Goal: Complete Application Form: Complete application form

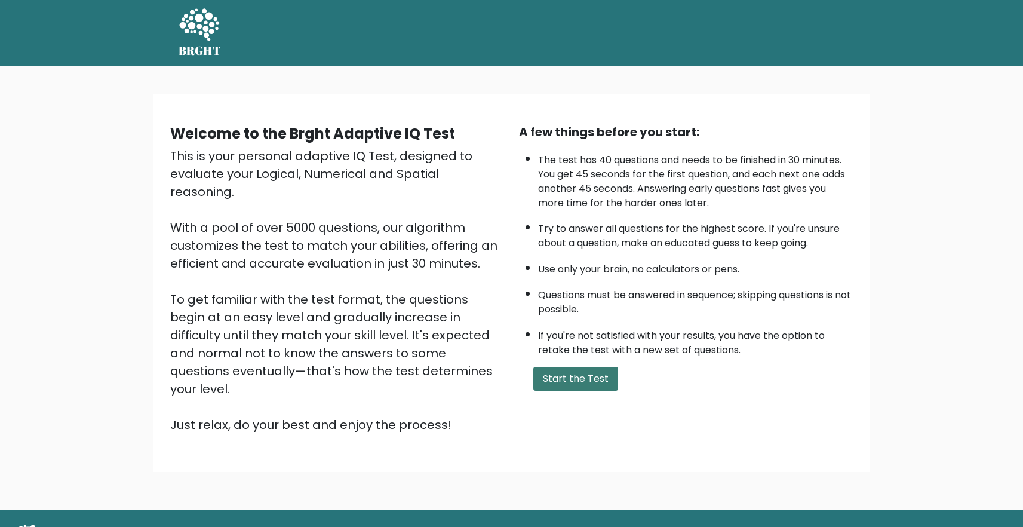
scroll to position [1426, 0]
click at [570, 382] on button "Start the Test" at bounding box center [575, 379] width 85 height 24
click at [582, 376] on button "Start the Test" at bounding box center [575, 379] width 85 height 24
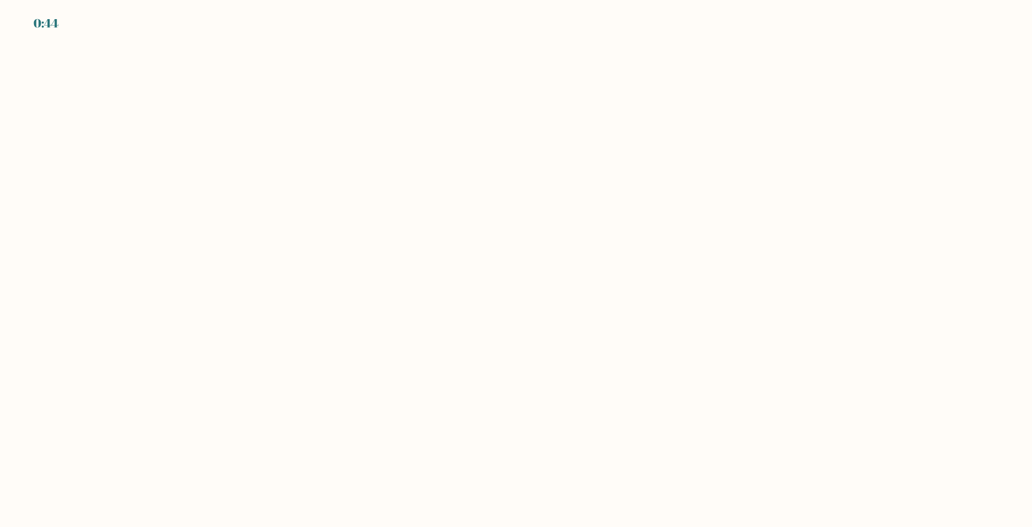
scroll to position [1423, 0]
drag, startPoint x: 568, startPoint y: 331, endPoint x: 616, endPoint y: 288, distance: 63.9
click at [616, 288] on body "0:38" at bounding box center [516, 263] width 1032 height 527
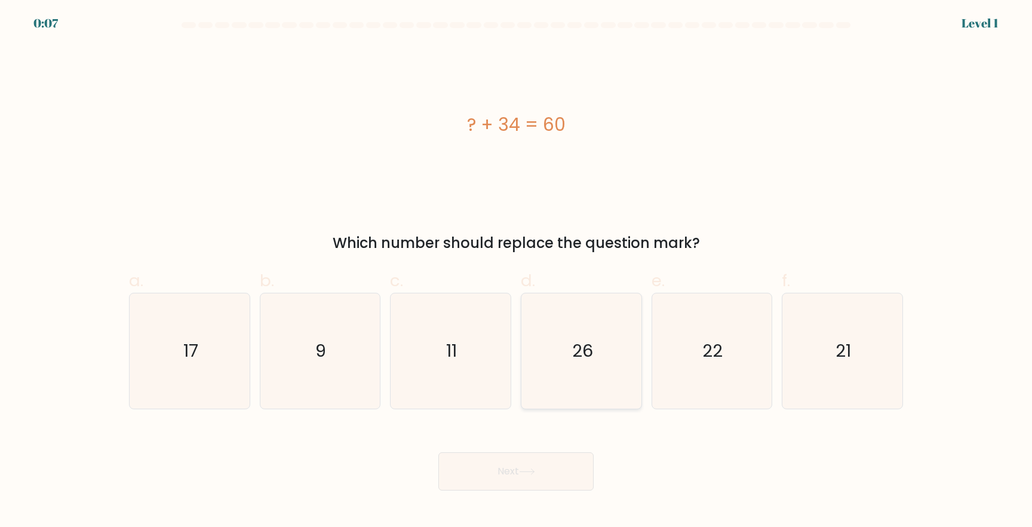
click at [565, 350] on icon "26" at bounding box center [581, 350] width 115 height 115
click at [516, 271] on input "d. 26" at bounding box center [516, 267] width 1 height 8
radio input "true"
click at [548, 471] on button "Next" at bounding box center [515, 471] width 155 height 38
click at [507, 472] on button "Next" at bounding box center [515, 471] width 155 height 38
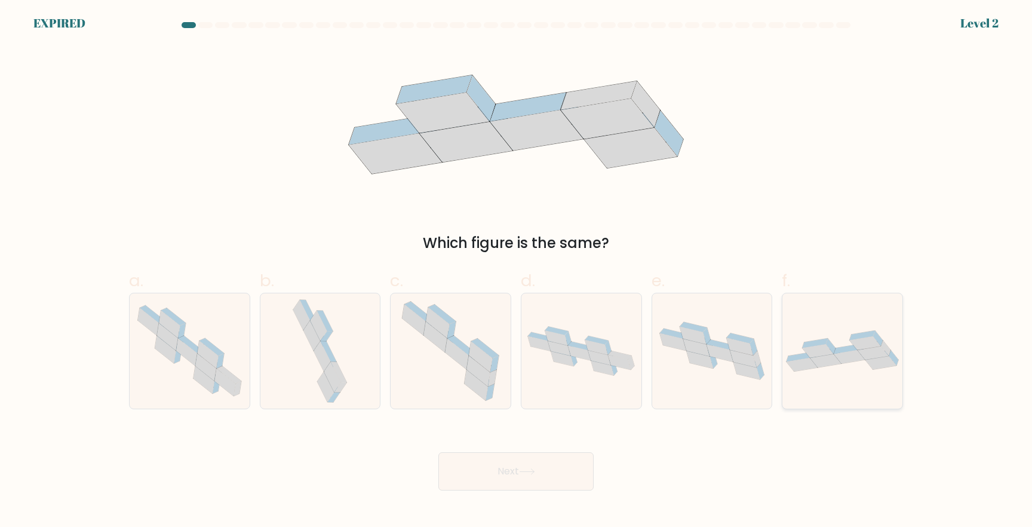
click at [826, 354] on icon at bounding box center [818, 351] width 31 height 14
click at [516, 271] on input "f." at bounding box center [516, 267] width 1 height 8
radio input "true"
click at [534, 472] on icon at bounding box center [526, 471] width 14 height 5
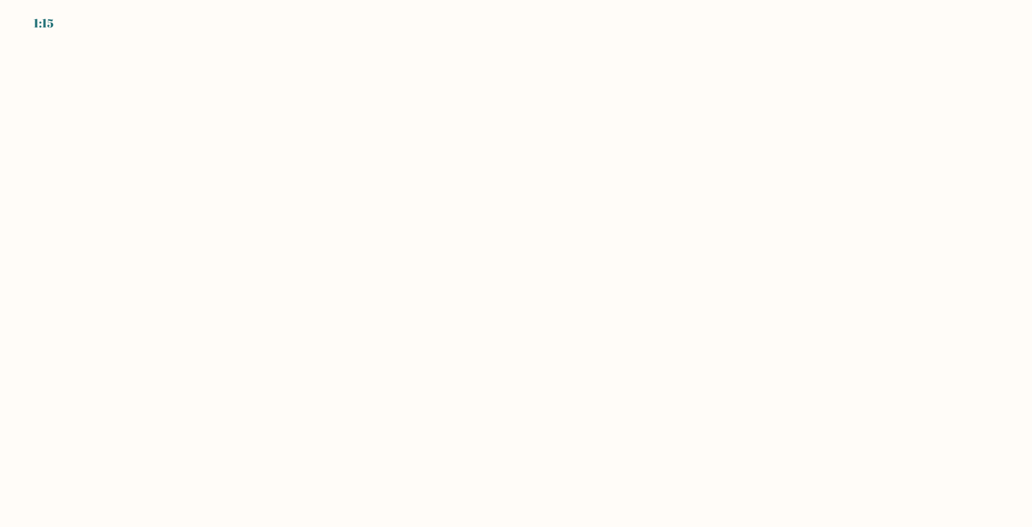
scroll to position [1423, 0]
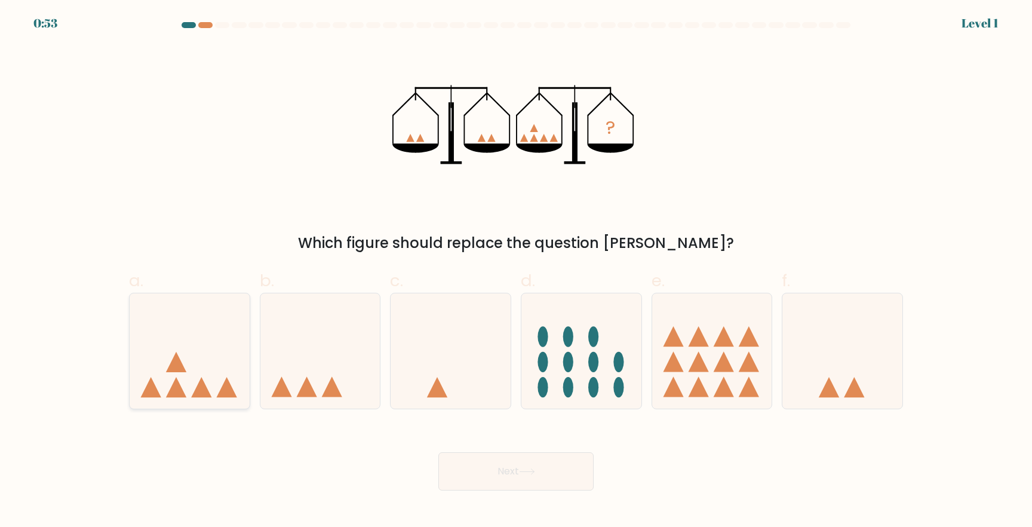
click at [168, 359] on icon at bounding box center [190, 350] width 120 height 99
click at [516, 271] on input "a." at bounding box center [516, 267] width 1 height 8
radio input "true"
click at [512, 465] on button "Next" at bounding box center [515, 471] width 155 height 38
click at [529, 474] on icon at bounding box center [527, 471] width 16 height 7
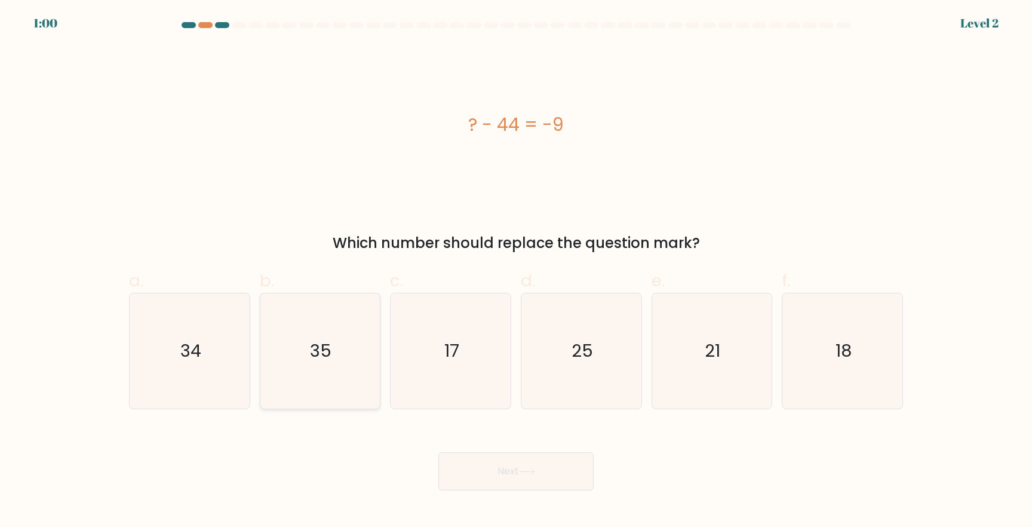
click at [334, 364] on icon "35" at bounding box center [319, 350] width 115 height 115
click at [516, 271] on input "b. 35" at bounding box center [516, 267] width 1 height 8
radio input "true"
click at [506, 476] on button "Next" at bounding box center [515, 471] width 155 height 38
click at [535, 473] on icon at bounding box center [527, 471] width 16 height 7
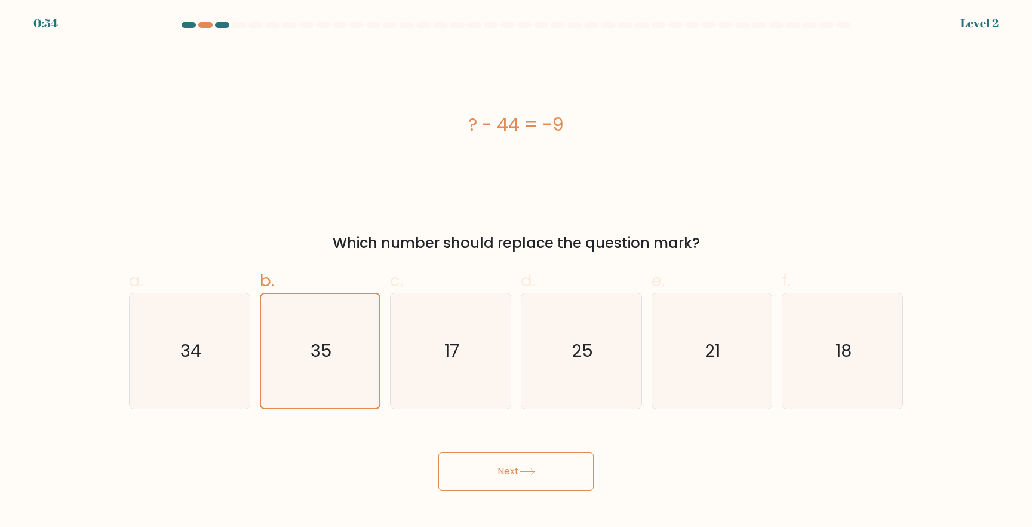
click at [504, 466] on button "Next" at bounding box center [515, 471] width 155 height 38
click at [535, 469] on icon at bounding box center [527, 471] width 16 height 7
click at [631, 473] on div "Next" at bounding box center [516, 456] width 788 height 67
click at [509, 469] on button "Next" at bounding box center [515, 471] width 155 height 38
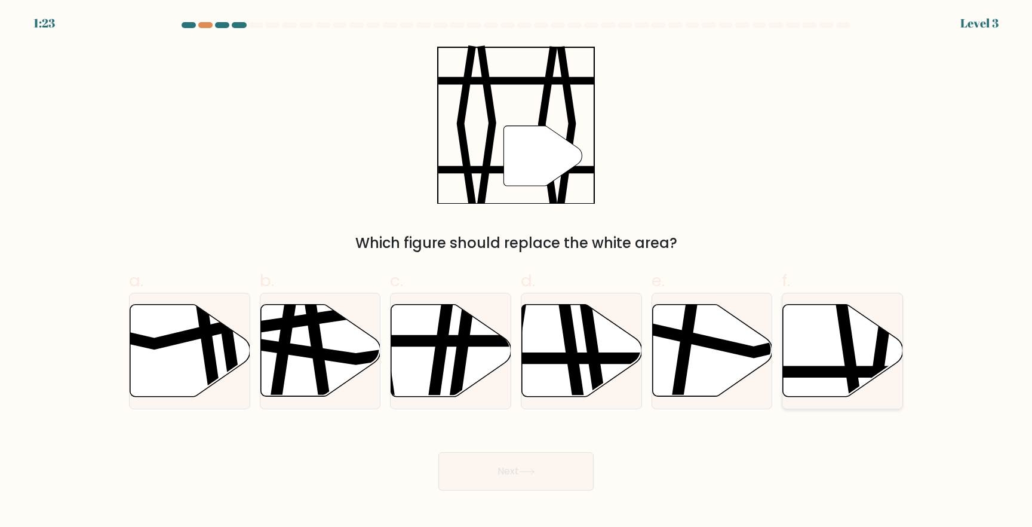
click at [831, 356] on icon at bounding box center [843, 351] width 120 height 92
click at [516, 271] on input "f." at bounding box center [516, 267] width 1 height 8
radio input "true"
click at [515, 488] on button "Next" at bounding box center [515, 471] width 155 height 38
click at [528, 474] on icon at bounding box center [527, 471] width 16 height 7
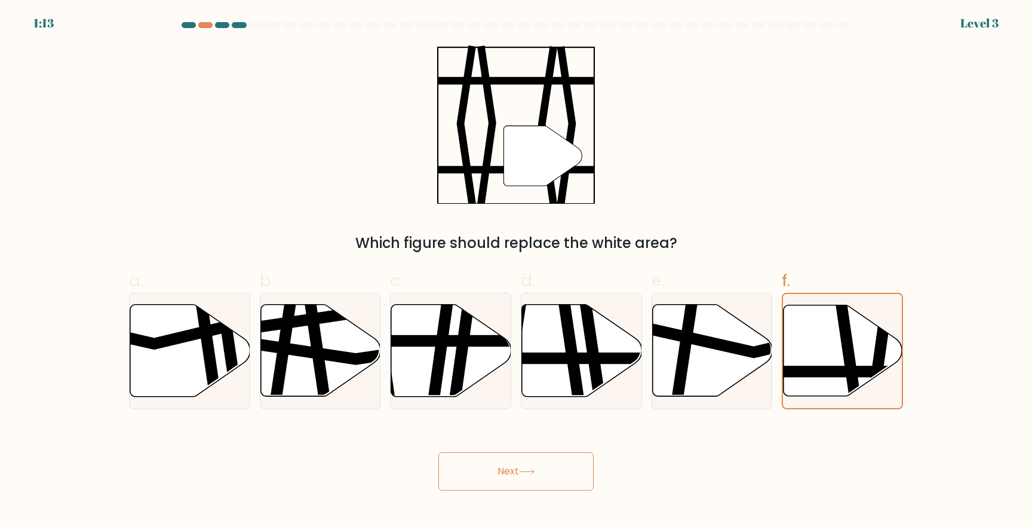
click at [564, 468] on button "Next" at bounding box center [515, 471] width 155 height 38
click at [534, 468] on icon at bounding box center [527, 471] width 16 height 7
click at [489, 467] on button "Next" at bounding box center [515, 471] width 155 height 38
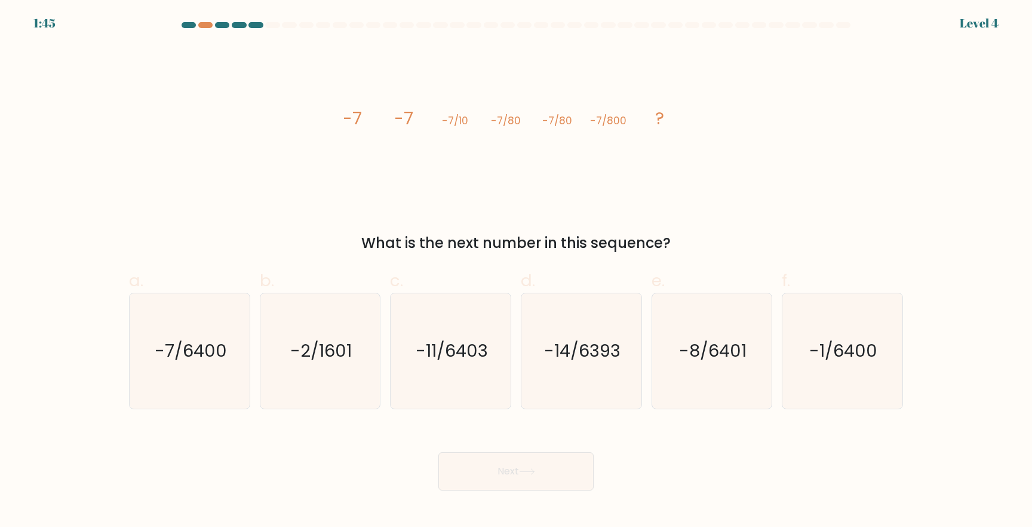
drag, startPoint x: 335, startPoint y: 109, endPoint x: 680, endPoint y: 247, distance: 371.1
type textarea "-7 -7 -7/10 -7/80 -7/80 -7/800 ? What is the next number in this sequence?"
click at [680, 247] on div "image/svg+xml -7 -7 -7/10 -7/80 -7/80 -7/800 ? What is the next number in this …" at bounding box center [516, 149] width 788 height 208
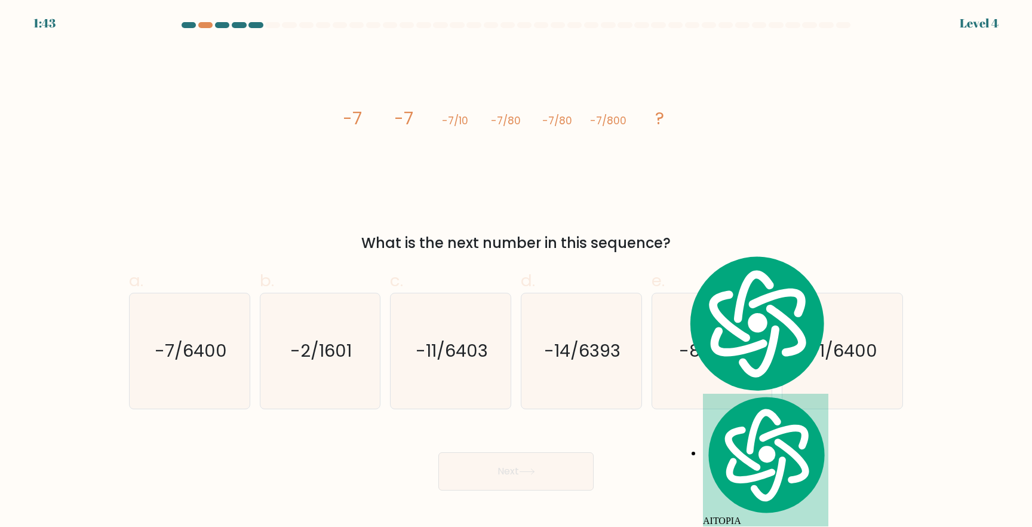
copy div "-7 -7 -7/10 -7/80 -7/80 -7/800 ? What is the next number in this sequence?"
click at [207, 370] on icon "-7/6400" at bounding box center [189, 350] width 115 height 115
click at [516, 271] on input "a. -7/6400" at bounding box center [516, 267] width 1 height 8
radio input "true"
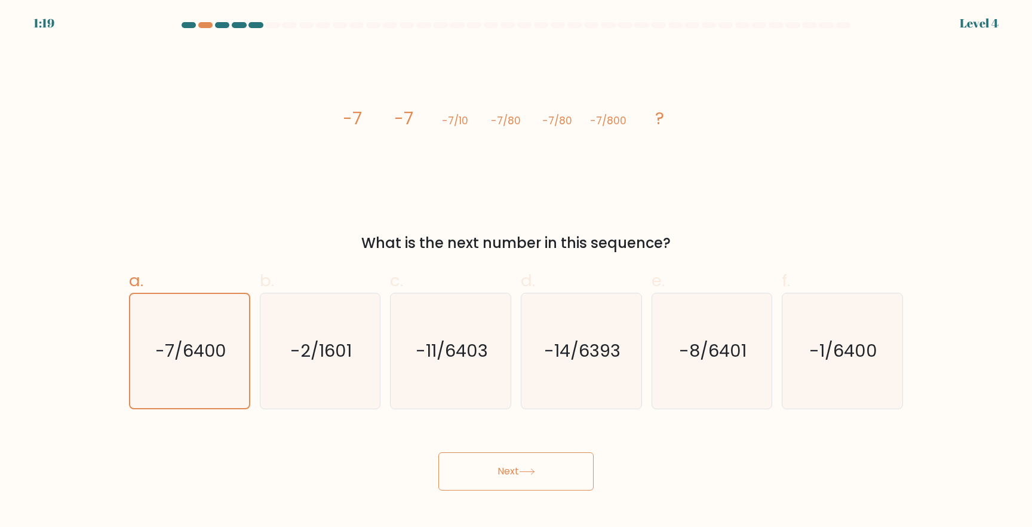
click at [525, 469] on icon at bounding box center [527, 471] width 16 height 7
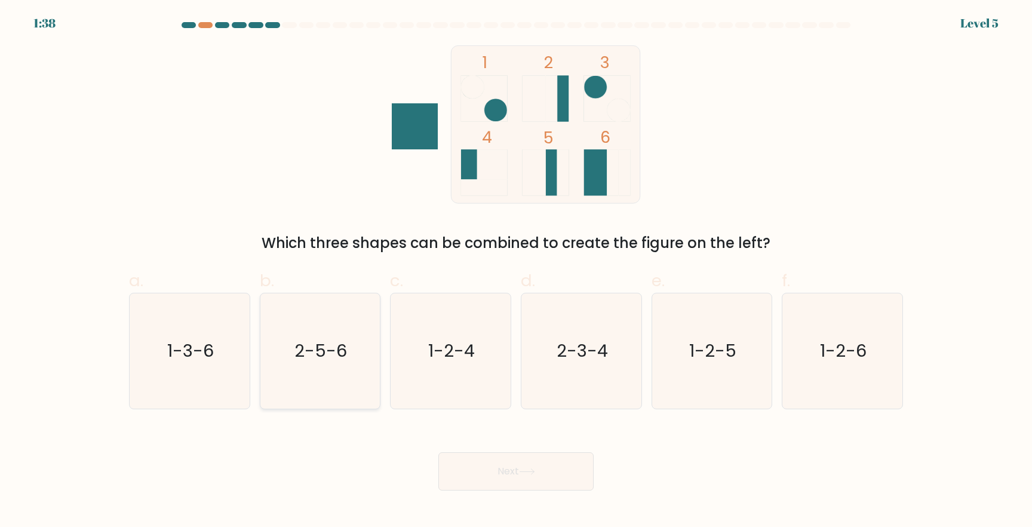
click at [328, 358] on text "2-5-6" at bounding box center [321, 351] width 53 height 24
click at [516, 271] on input "b. 2-5-6" at bounding box center [516, 267] width 1 height 8
radio input "true"
click at [539, 462] on button "Next" at bounding box center [515, 471] width 155 height 38
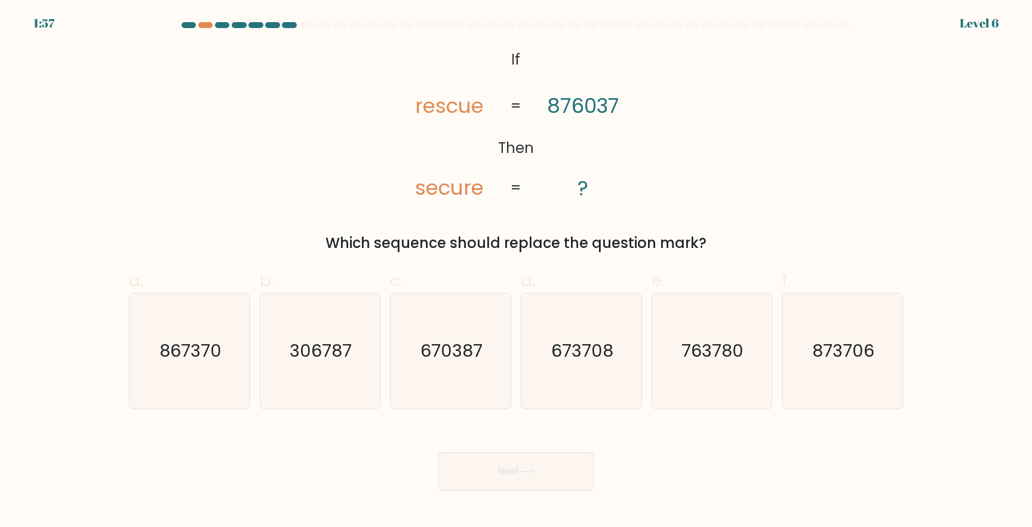
drag, startPoint x: 480, startPoint y: 53, endPoint x: 721, endPoint y: 239, distance: 305.2
click at [721, 240] on div "@import url('https://fonts.googleapis.com/css?family=Abril+Fatface:400,100,100i…" at bounding box center [516, 149] width 788 height 208
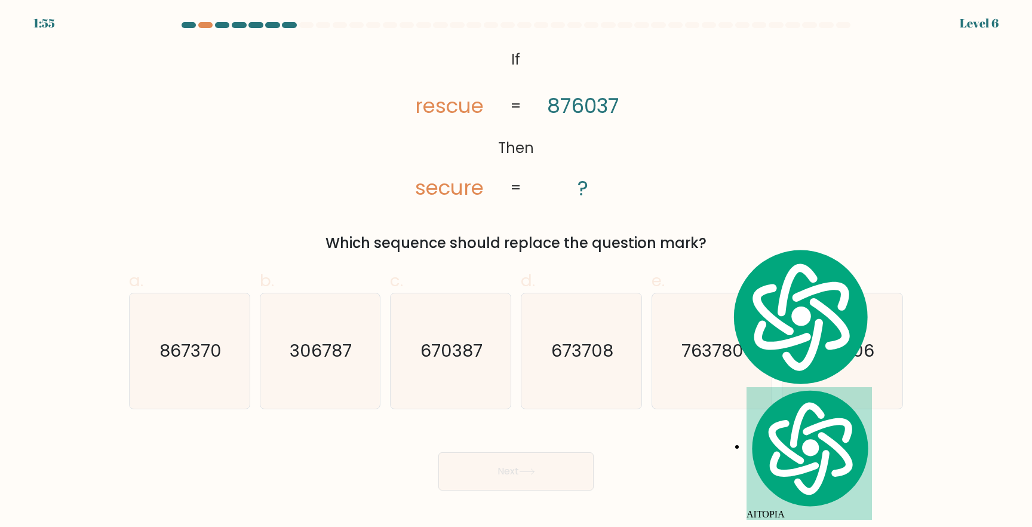
copy div "If Then rescue secure 876037 ? = = Which sequence should replace the question m…"
click at [851, 372] on icon "873706" at bounding box center [842, 350] width 115 height 115
click at [516, 271] on input "f. 873706" at bounding box center [516, 267] width 1 height 8
radio input "true"
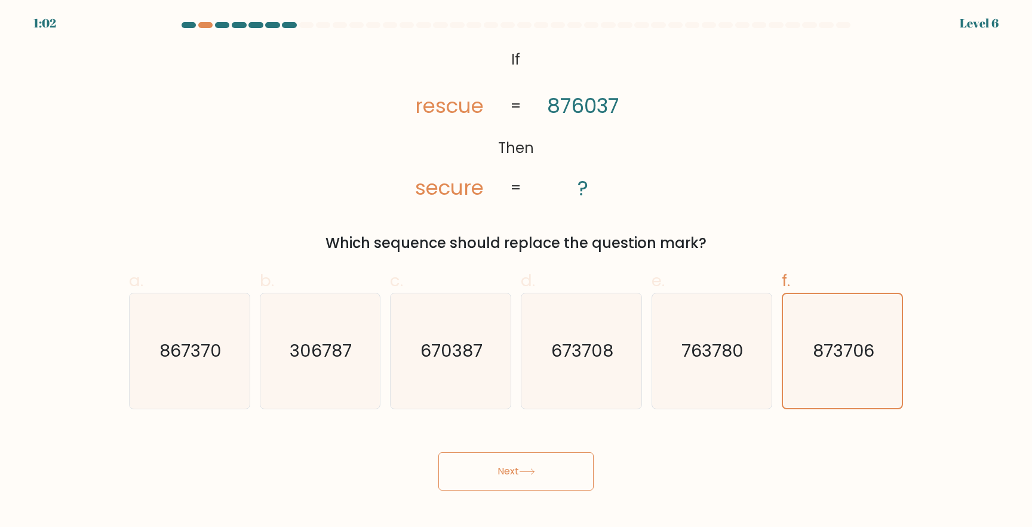
click at [498, 462] on button "Next" at bounding box center [515, 471] width 155 height 38
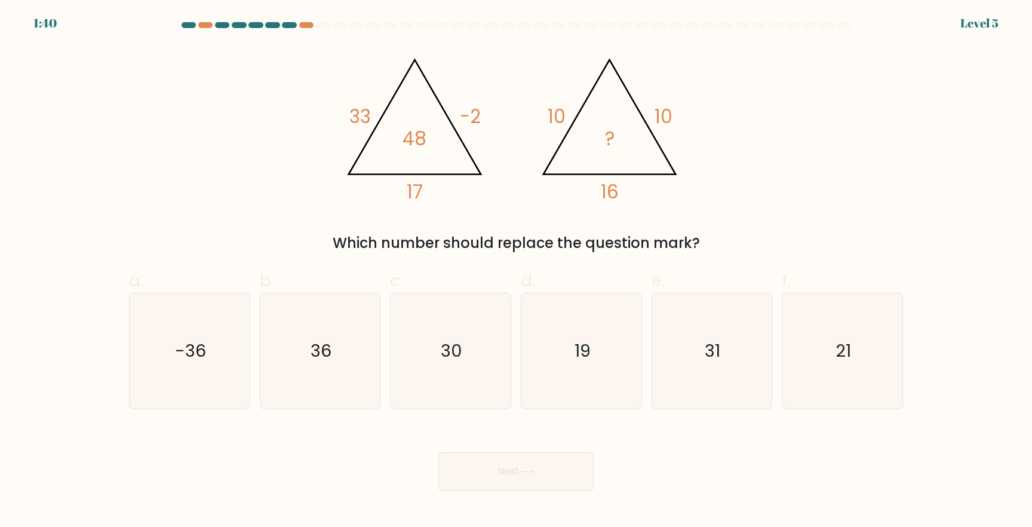
drag, startPoint x: 350, startPoint y: 108, endPoint x: 702, endPoint y: 243, distance: 377.3
click at [702, 243] on div "@import url('https://fonts.googleapis.com/css?family=Abril+Fatface:400,100,100i…" at bounding box center [516, 149] width 788 height 208
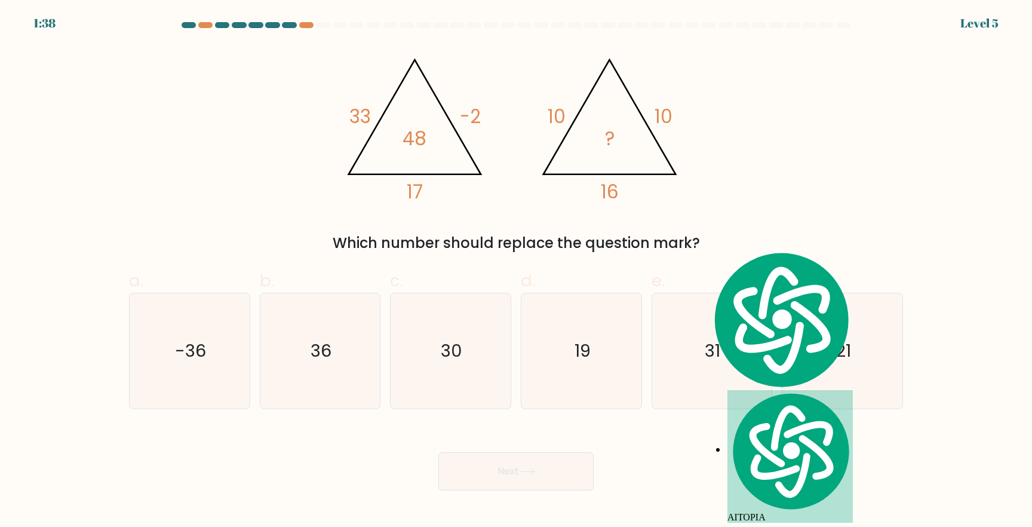
copy div "33 -2 17 48 @import url('https://fonts.googleapis.com/css?family=Abril+Fatface:…"
click at [305, 364] on icon "36" at bounding box center [319, 350] width 115 height 115
click at [516, 271] on input "b. 36" at bounding box center [516, 267] width 1 height 8
radio input "true"
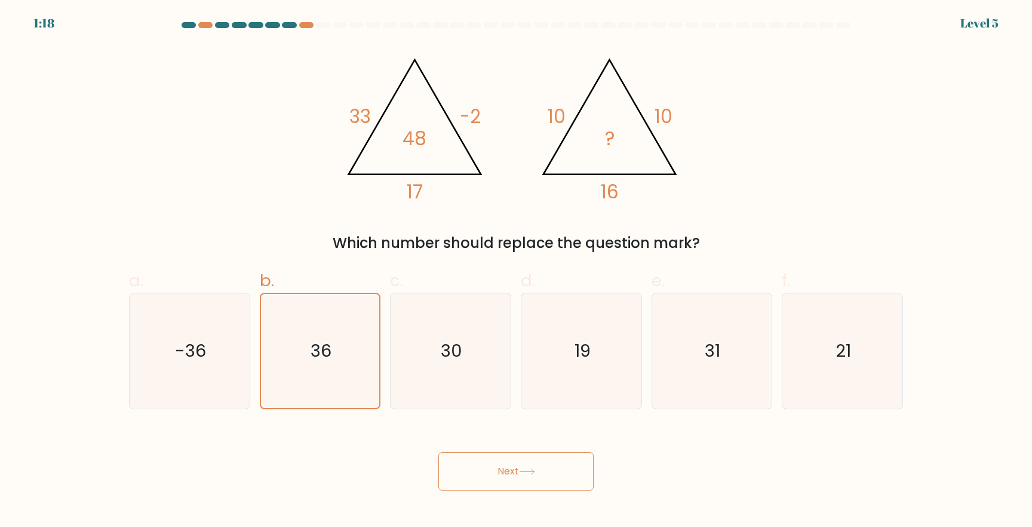
click at [557, 476] on button "Next" at bounding box center [515, 471] width 155 height 38
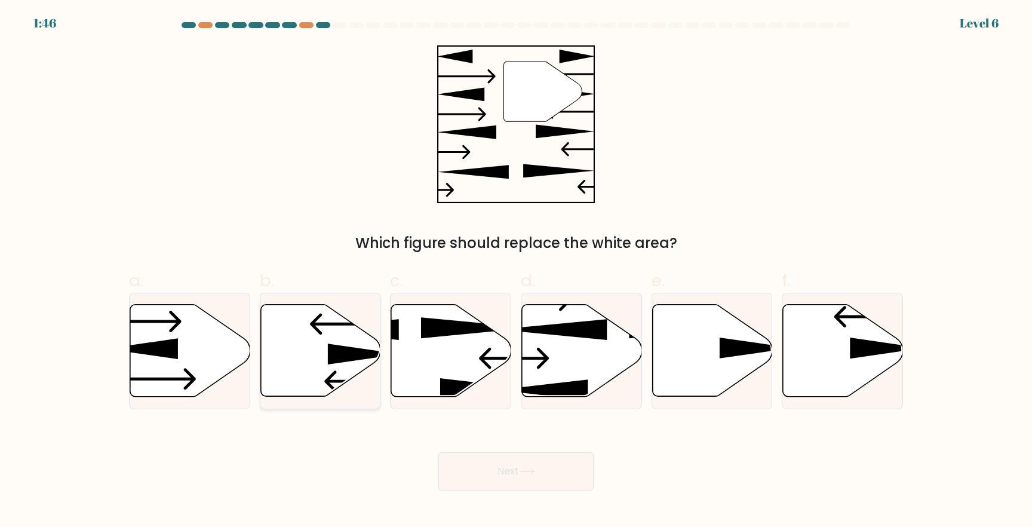
click at [290, 391] on icon at bounding box center [320, 351] width 120 height 92
click at [516, 271] on input "b." at bounding box center [516, 267] width 1 height 8
radio input "true"
click at [549, 476] on button "Next" at bounding box center [515, 471] width 155 height 38
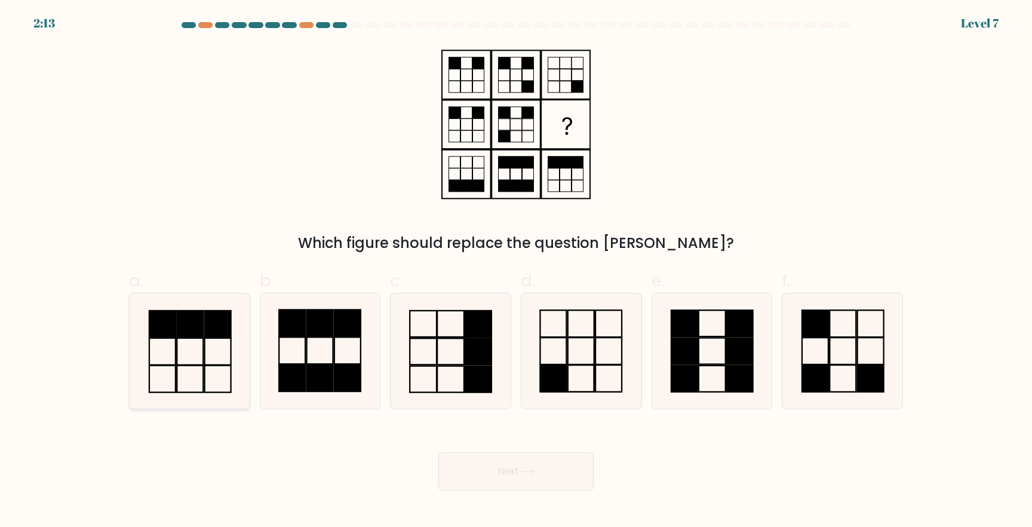
click at [196, 382] on icon at bounding box center [189, 350] width 115 height 115
click at [516, 271] on input "a." at bounding box center [516, 267] width 1 height 8
radio input "true"
click at [509, 474] on button "Next" at bounding box center [515, 471] width 155 height 38
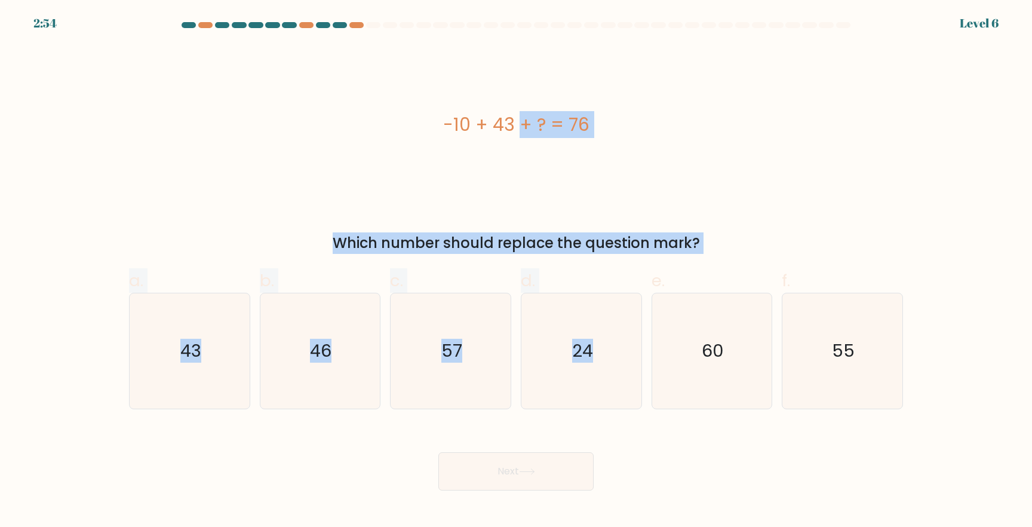
drag, startPoint x: 408, startPoint y: 97, endPoint x: 745, endPoint y: 254, distance: 371.8
click at [745, 254] on form "a." at bounding box center [516, 256] width 1032 height 468
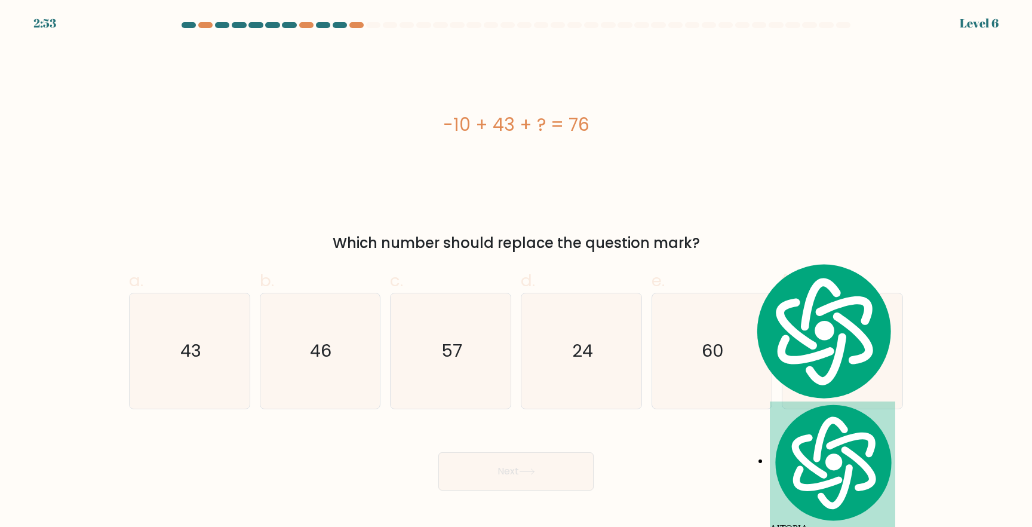
drag, startPoint x: 732, startPoint y: 213, endPoint x: 592, endPoint y: 161, distance: 149.6
click at [731, 213] on div "-10 + 43 + ? = 76 Which number should replace the question mark?" at bounding box center [516, 149] width 788 height 208
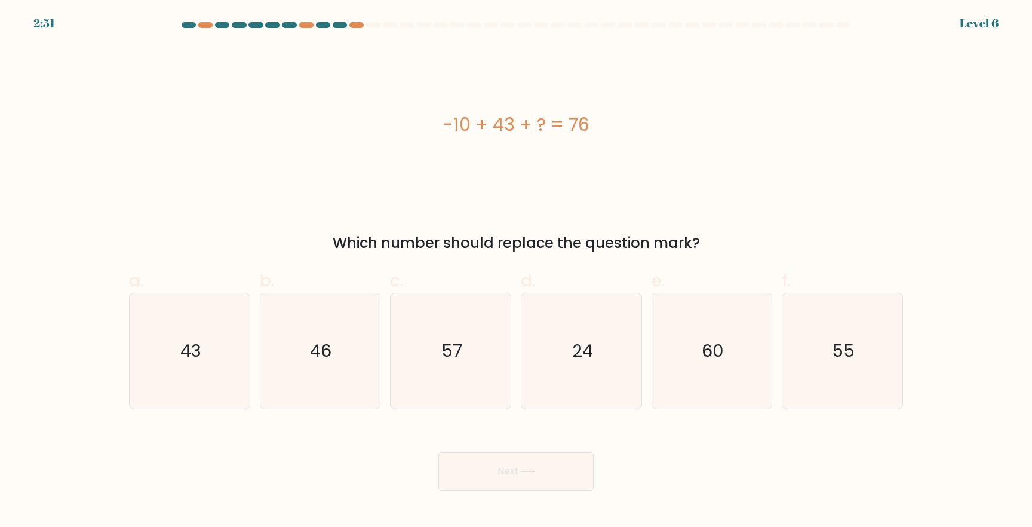
drag, startPoint x: 434, startPoint y: 121, endPoint x: 702, endPoint y: 244, distance: 294.4
click at [702, 244] on div "-10 + 43 + ? = 76 Which number should replace the question mark?" at bounding box center [516, 149] width 788 height 208
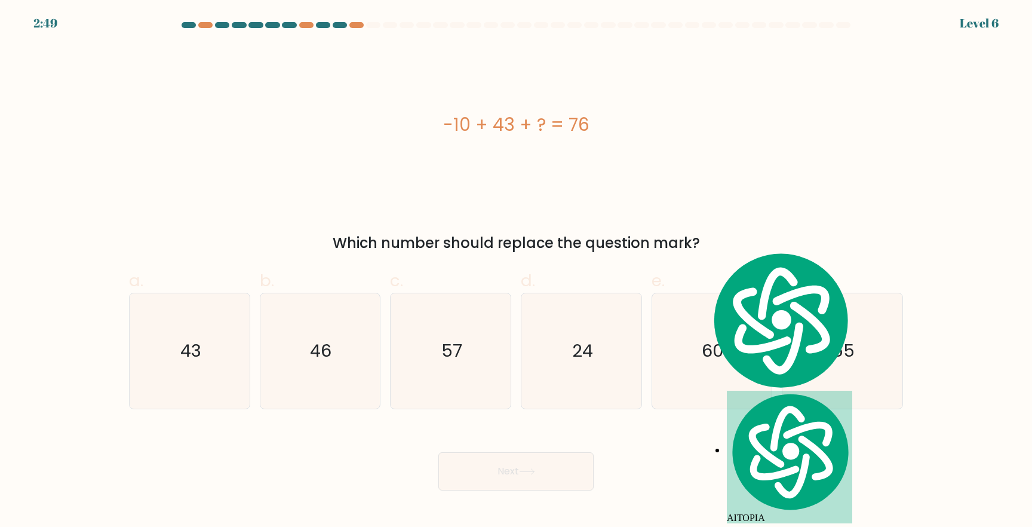
copy div "-10 + 43 + ? = 76 Which number should replace the question mark?"
click at [205, 358] on icon "43" at bounding box center [189, 350] width 115 height 115
click at [516, 271] on input "a. 43" at bounding box center [516, 267] width 1 height 8
radio input "true"
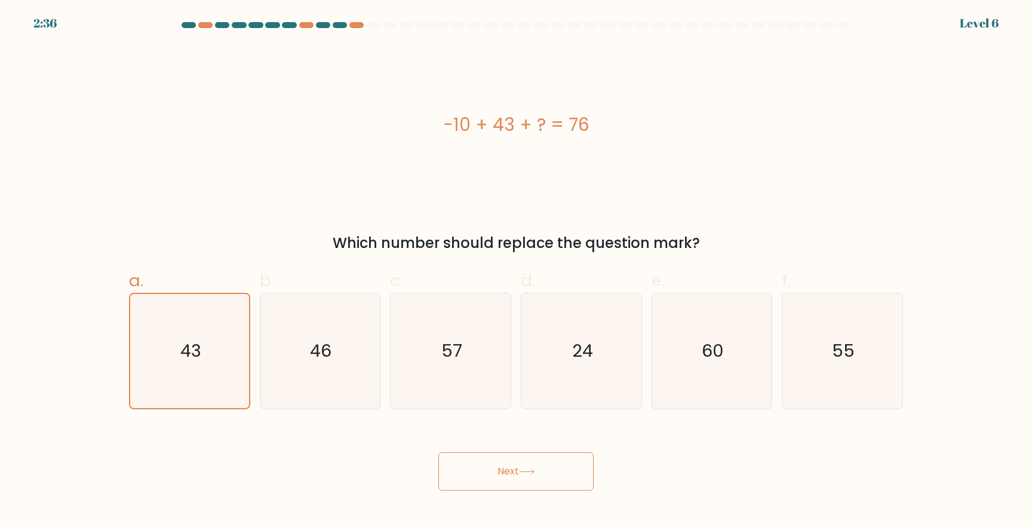
click at [519, 468] on button "Next" at bounding box center [515, 471] width 155 height 38
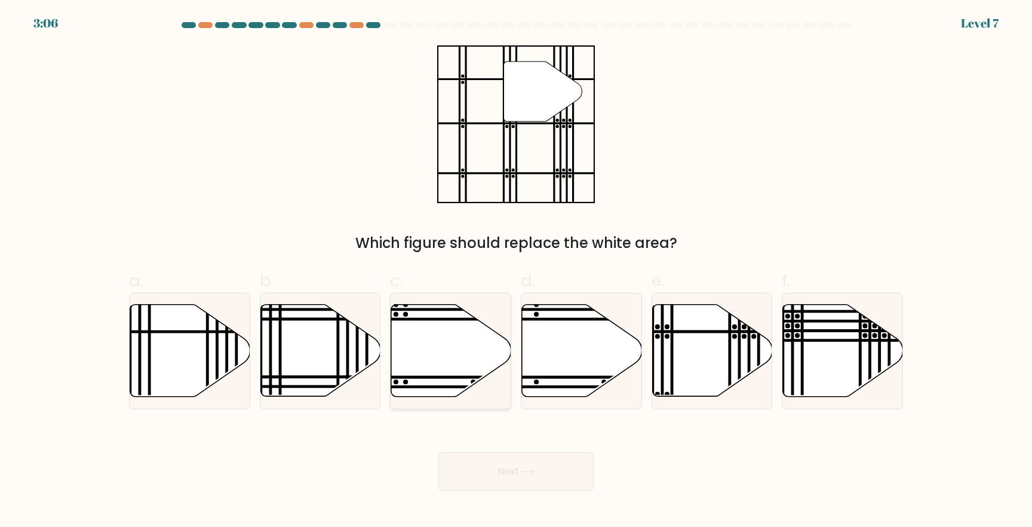
click at [421, 368] on icon at bounding box center [451, 351] width 120 height 92
click at [516, 271] on input "c." at bounding box center [516, 267] width 1 height 8
radio input "true"
click at [521, 470] on button "Next" at bounding box center [515, 471] width 155 height 38
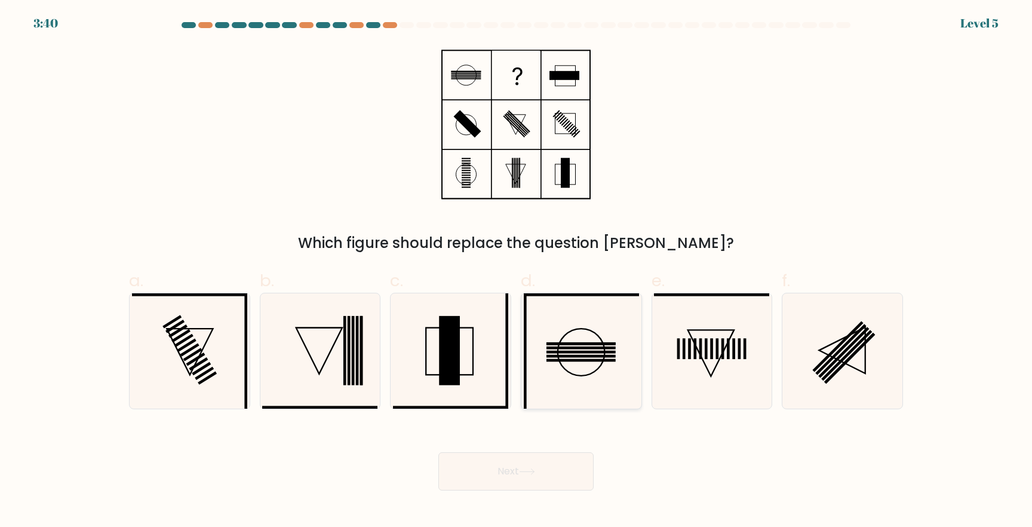
click at [585, 375] on circle at bounding box center [581, 351] width 47 height 47
click at [516, 271] on input "d." at bounding box center [516, 267] width 1 height 8
radio input "true"
click at [524, 477] on button "Next" at bounding box center [515, 471] width 155 height 38
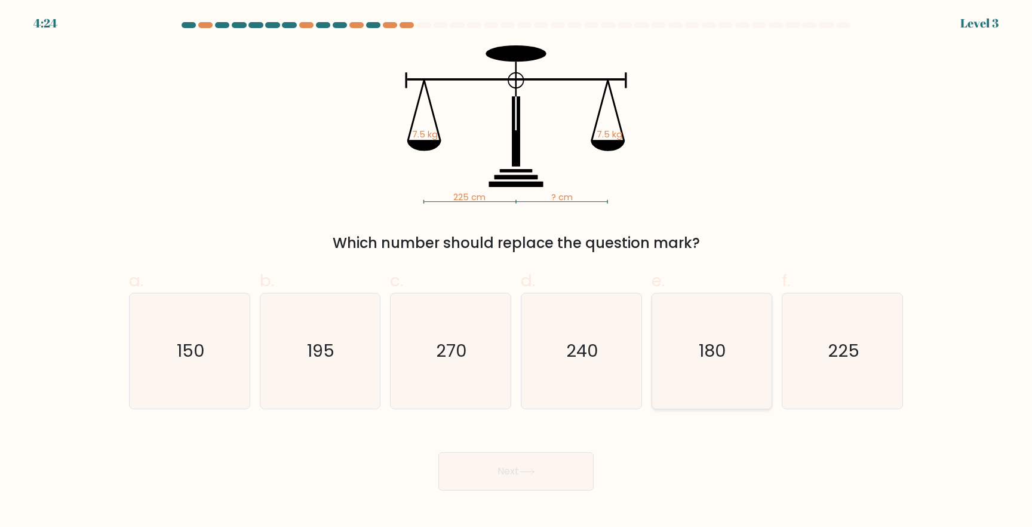
click at [721, 362] on icon "180" at bounding box center [711, 350] width 115 height 115
click at [516, 271] on input "e. 180" at bounding box center [516, 267] width 1 height 8
radio input "true"
click at [779, 164] on div "225 cm ? cm 7.5 kg 7.5 kg Which number should replace the question mark?" at bounding box center [516, 149] width 788 height 208
drag, startPoint x: 398, startPoint y: 70, endPoint x: 650, endPoint y: 216, distance: 291.6
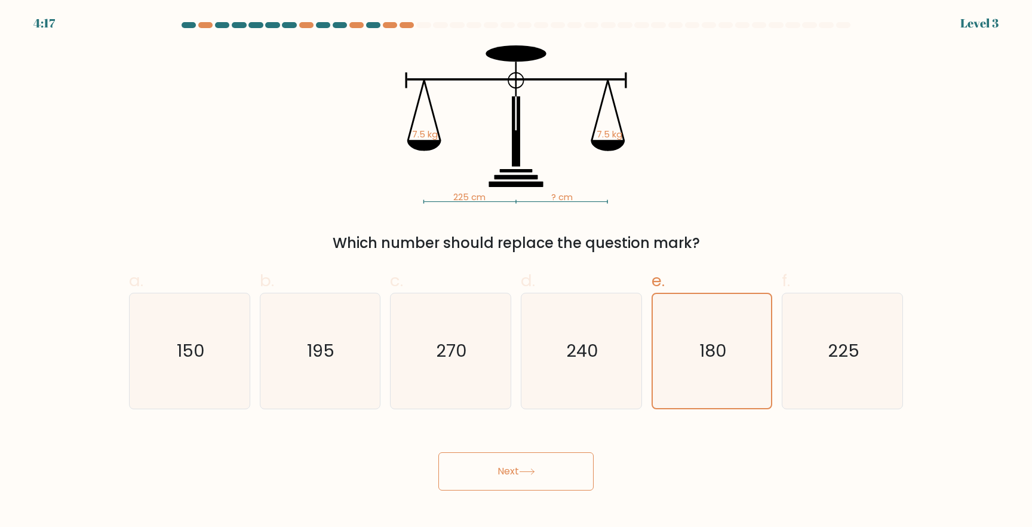
click at [649, 236] on div "225 cm ? cm 7.5 kg 7.5 kg Which number should replace the question mark?" at bounding box center [516, 149] width 788 height 208
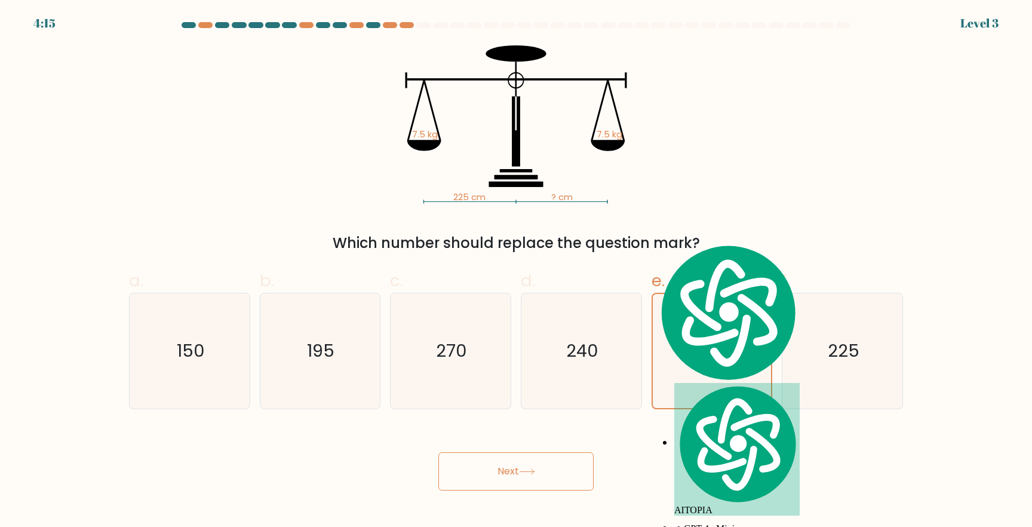
click at [681, 188] on icon "225 cm ? cm 7.5 kg 7.5 kg" at bounding box center [516, 124] width 358 height 158
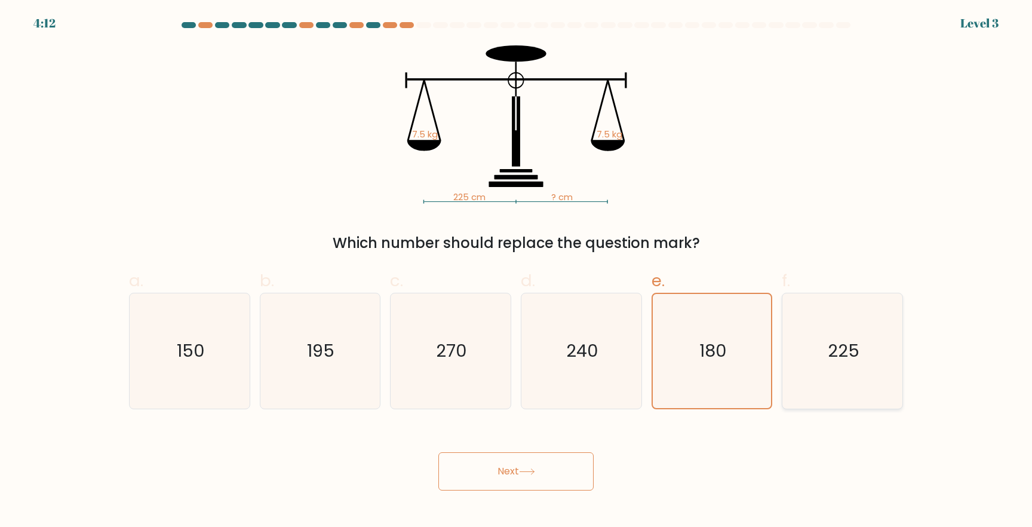
click at [879, 361] on icon "225" at bounding box center [842, 350] width 115 height 115
click at [516, 271] on input "f. 225" at bounding box center [516, 267] width 1 height 8
radio input "true"
click at [535, 468] on icon at bounding box center [527, 471] width 16 height 7
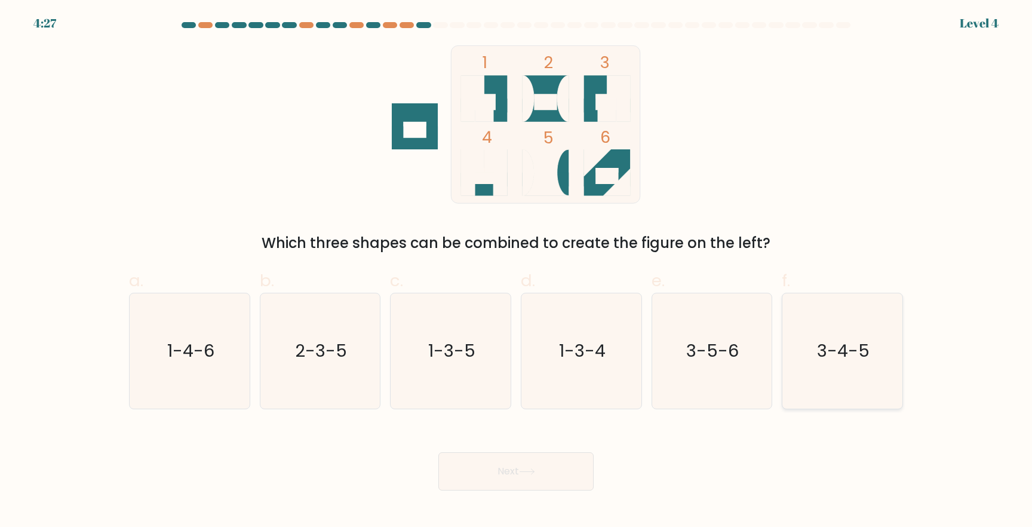
click at [863, 357] on text "3-4-5" at bounding box center [843, 351] width 53 height 24
click at [516, 271] on input "f. 3-4-5" at bounding box center [516, 267] width 1 height 8
radio input "true"
click at [561, 461] on button "Next" at bounding box center [515, 471] width 155 height 38
click at [513, 466] on button "Next" at bounding box center [515, 471] width 155 height 38
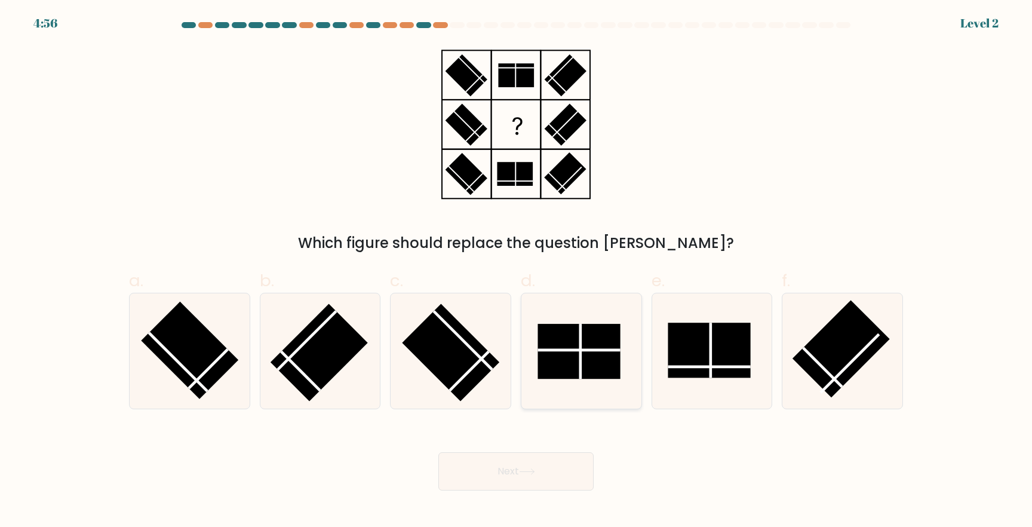
click at [583, 344] on rect at bounding box center [578, 351] width 82 height 55
click at [516, 271] on input "d." at bounding box center [516, 267] width 1 height 8
radio input "true"
click at [531, 478] on button "Next" at bounding box center [515, 471] width 155 height 38
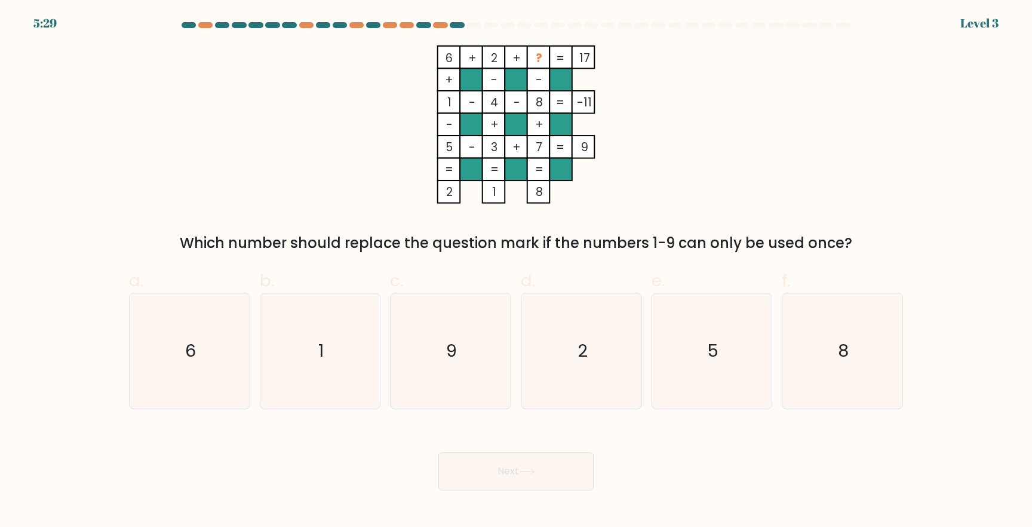
drag, startPoint x: 443, startPoint y: 53, endPoint x: 546, endPoint y: 181, distance: 163.9
click at [546, 181] on icon "6 + 2 + ? 17 + - - 1 - 4 - 8 -11 - + + 5 - 3 + 7 = 9 = = = = 2 1 8 =" at bounding box center [516, 124] width 358 height 158
click at [453, 342] on text "9" at bounding box center [452, 351] width 11 height 24
click at [516, 271] on input "c. 9" at bounding box center [516, 267] width 1 height 8
radio input "true"
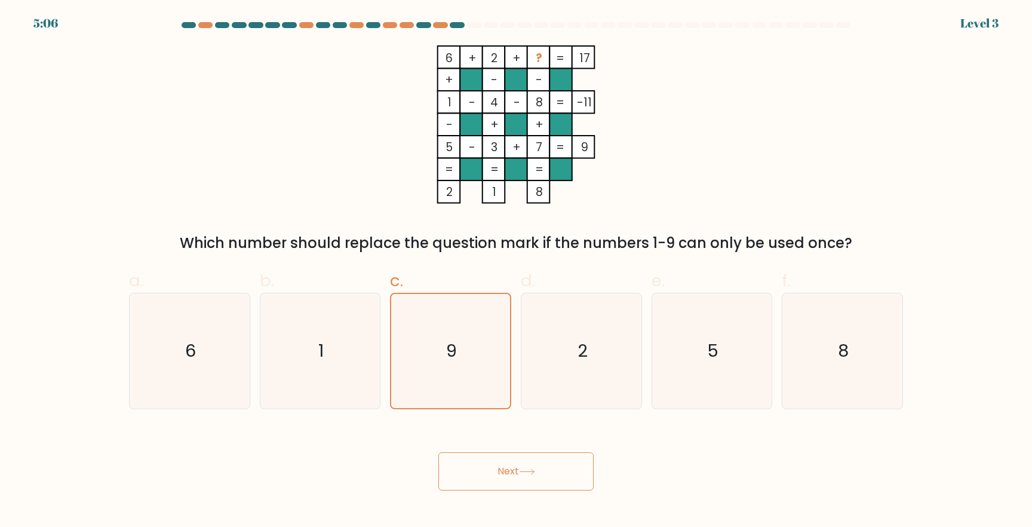
click at [497, 462] on button "Next" at bounding box center [515, 471] width 155 height 38
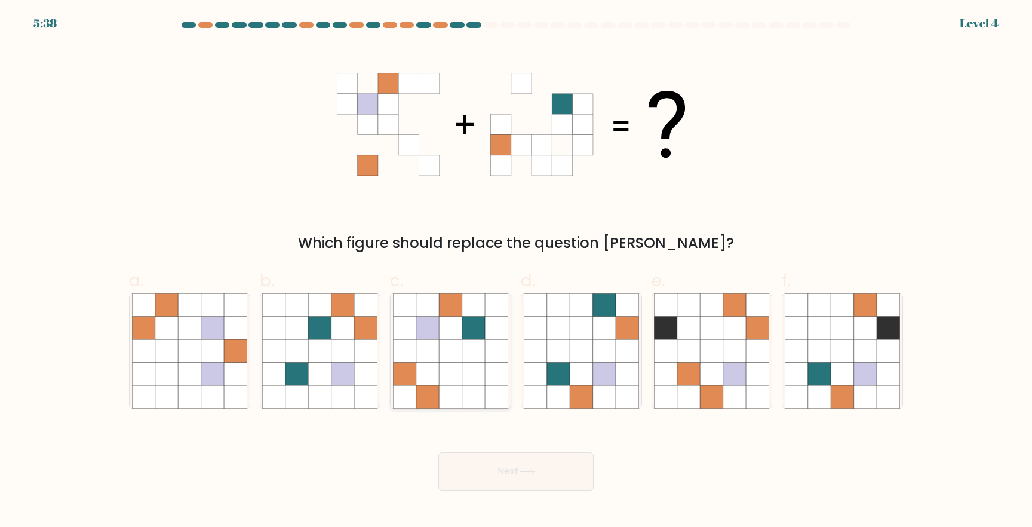
drag, startPoint x: 447, startPoint y: 392, endPoint x: 454, endPoint y: 401, distance: 10.6
click at [448, 392] on icon at bounding box center [450, 396] width 23 height 23
click at [516, 271] on input "c." at bounding box center [516, 267] width 1 height 8
radio input "true"
click at [533, 468] on button "Next" at bounding box center [515, 471] width 155 height 38
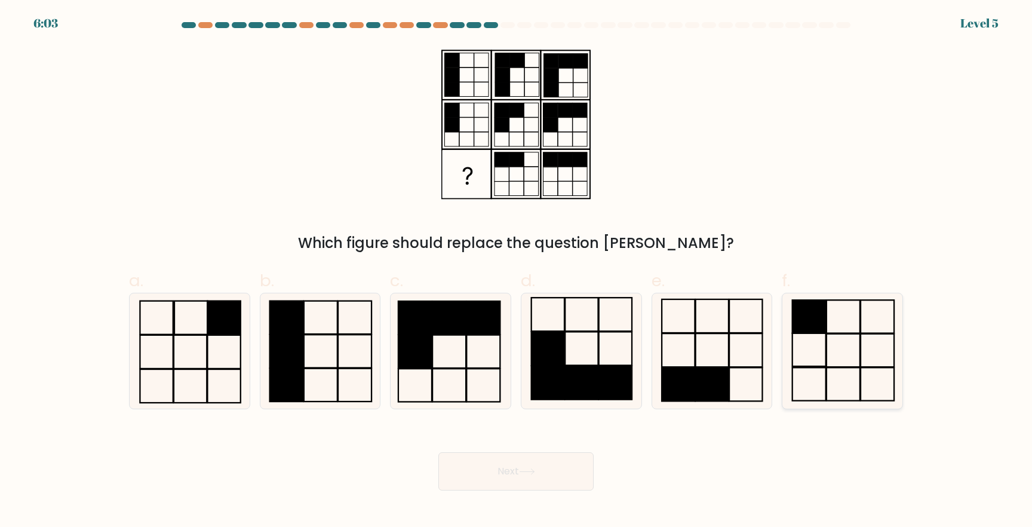
click at [823, 336] on icon at bounding box center [842, 350] width 115 height 115
click at [516, 271] on input "f." at bounding box center [516, 267] width 1 height 8
radio input "true"
click at [530, 475] on button "Next" at bounding box center [515, 471] width 155 height 38
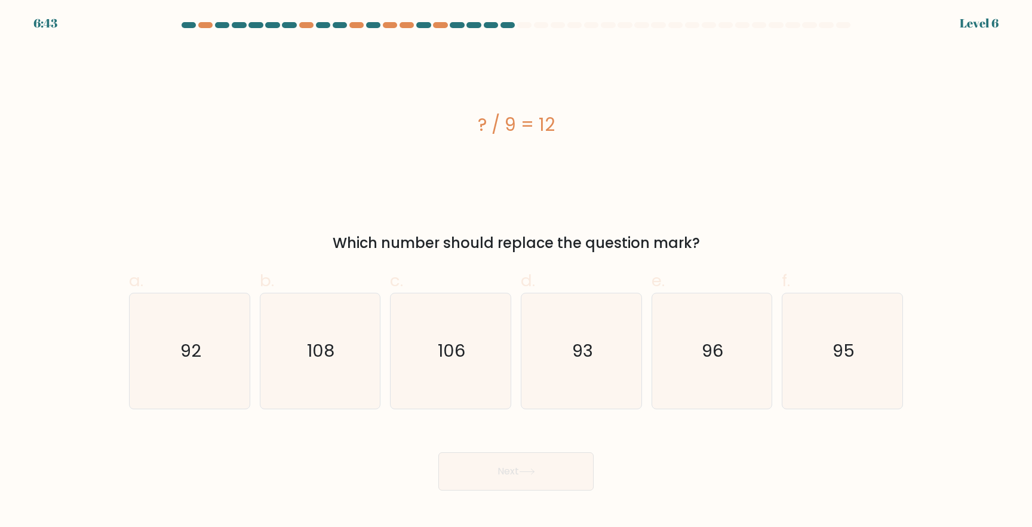
drag, startPoint x: 462, startPoint y: 119, endPoint x: 720, endPoint y: 247, distance: 288.1
click at [720, 247] on div "? / 9 = 12 Which number should replace the question mark?" at bounding box center [516, 149] width 788 height 208
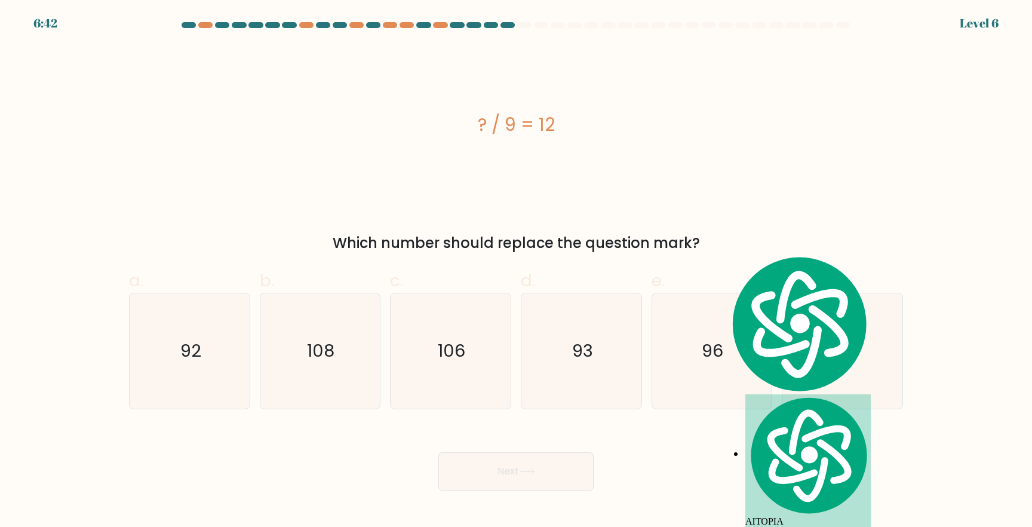
copy div "? / 9 = 12 Which number should replace the question mark?"
click at [337, 364] on icon "108" at bounding box center [319, 350] width 115 height 115
click at [516, 271] on input "b. 108" at bounding box center [516, 267] width 1 height 8
radio input "true"
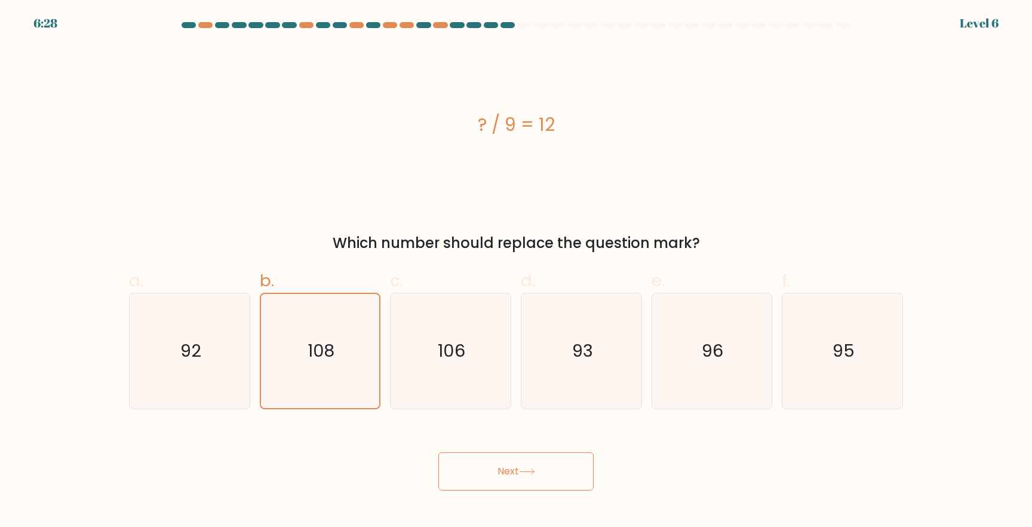
click at [517, 474] on button "Next" at bounding box center [515, 471] width 155 height 38
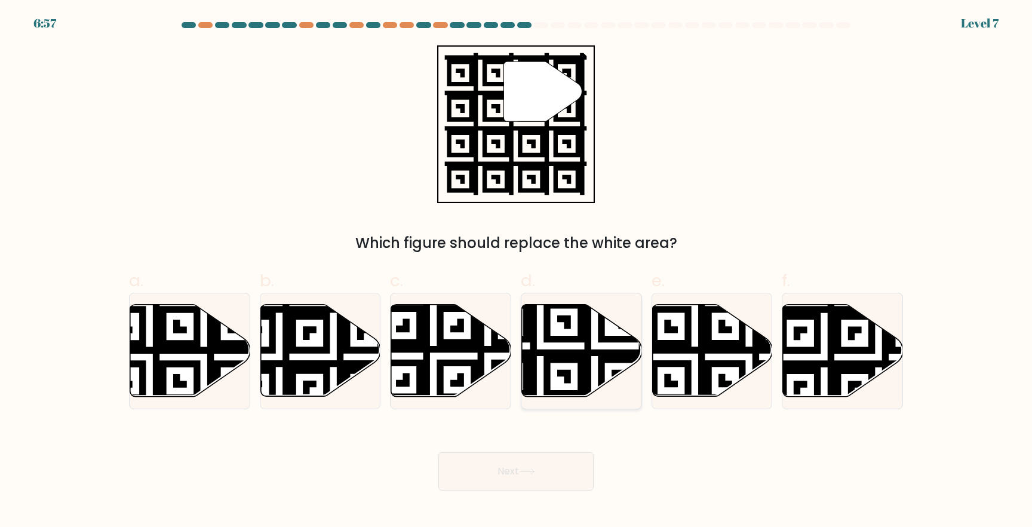
click at [542, 362] on icon at bounding box center [582, 351] width 120 height 92
click at [516, 271] on input "d." at bounding box center [516, 267] width 1 height 8
radio input "true"
click at [502, 457] on button "Next" at bounding box center [515, 471] width 155 height 38
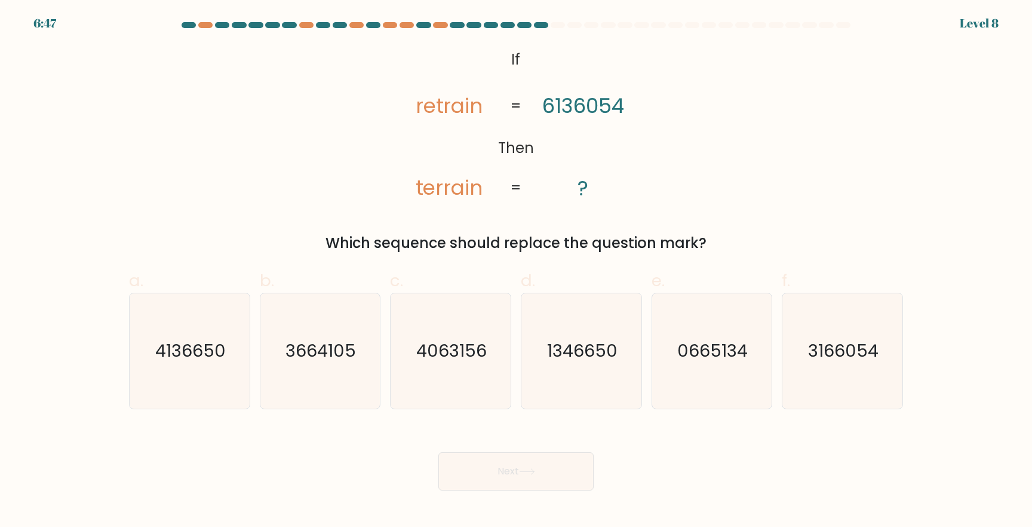
click at [504, 466] on button "Next" at bounding box center [515, 471] width 155 height 38
click at [690, 174] on div "@import url('https://fonts.googleapis.com/css?family=Abril+Fatface:400,100,100i…" at bounding box center [516, 149] width 788 height 208
drag, startPoint x: 499, startPoint y: 51, endPoint x: 725, endPoint y: 249, distance: 300.4
click at [725, 249] on div "@import url('https://fonts.googleapis.com/css?family=Abril+Fatface:400,100,100i…" at bounding box center [516, 149] width 788 height 208
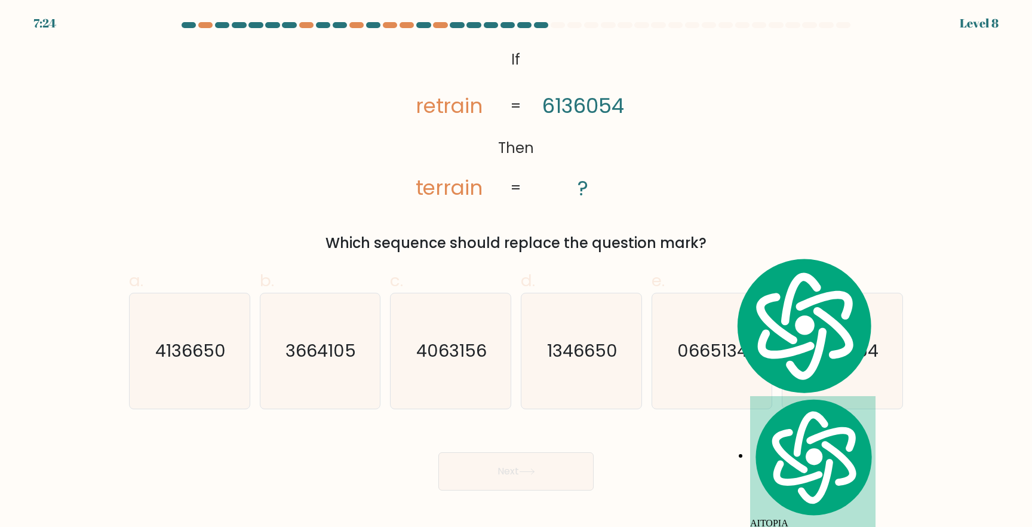
copy div "If Then retrain terrain 6136054 ? = = Which sequence should replace the questio…"
click at [800, 437] on div "Next" at bounding box center [516, 456] width 788 height 67
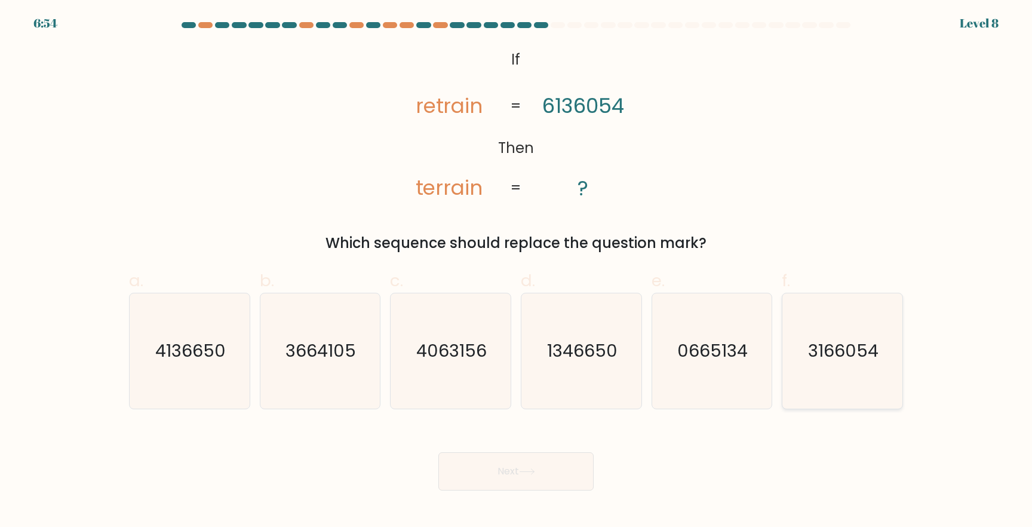
click at [851, 369] on icon "3166054" at bounding box center [842, 350] width 115 height 115
click at [516, 271] on input "f. 3166054" at bounding box center [516, 267] width 1 height 8
radio input "true"
click at [502, 482] on button "Next" at bounding box center [515, 471] width 155 height 38
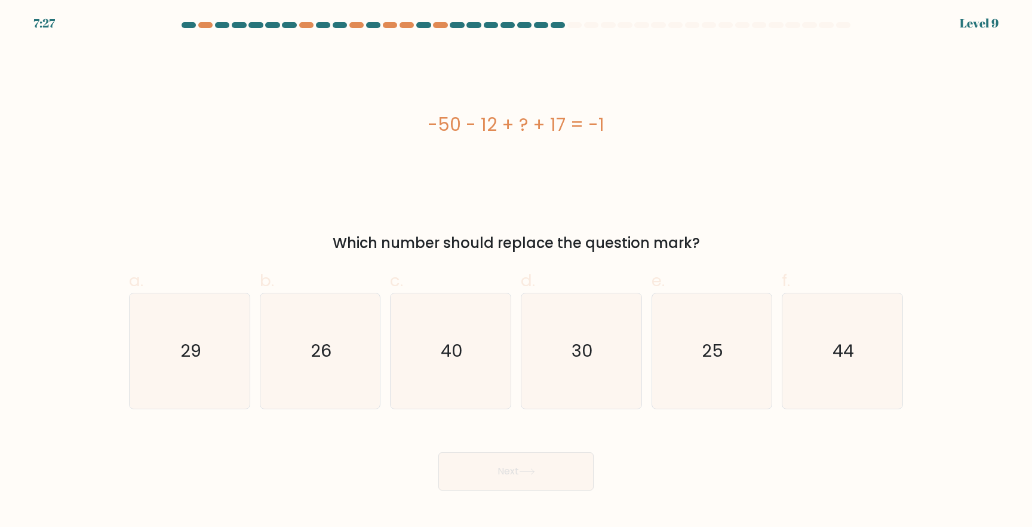
drag, startPoint x: 404, startPoint y: 123, endPoint x: 715, endPoint y: 250, distance: 336.4
click at [715, 250] on div "-50 - 12 + ? + 17 = -1 Which number should replace the question mark?" at bounding box center [516, 149] width 788 height 208
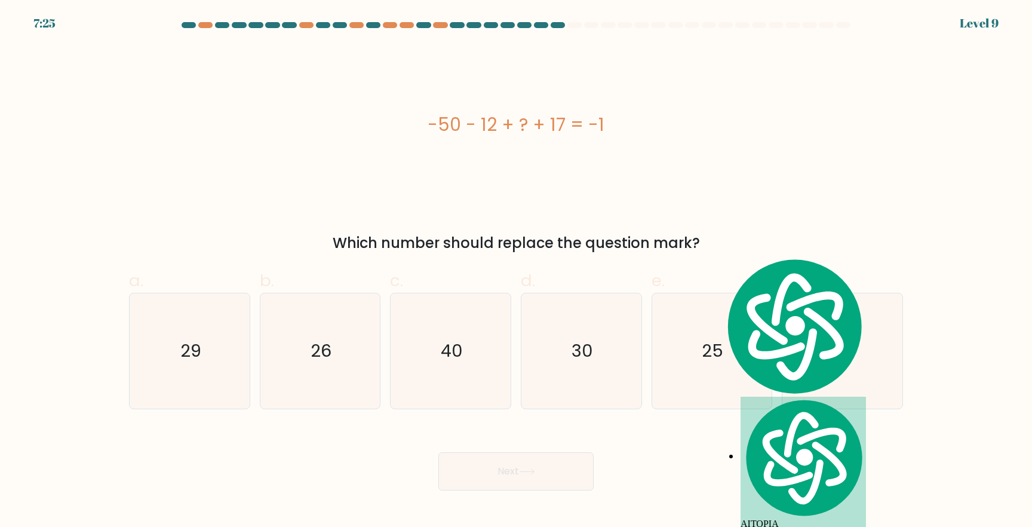
copy div "-50 - 12 + ? + 17 = -1 Which number should replace the question mark?"
click at [840, 351] on text "44" at bounding box center [843, 351] width 21 height 24
click at [516, 271] on input "f. 44" at bounding box center [516, 267] width 1 height 8
radio input "true"
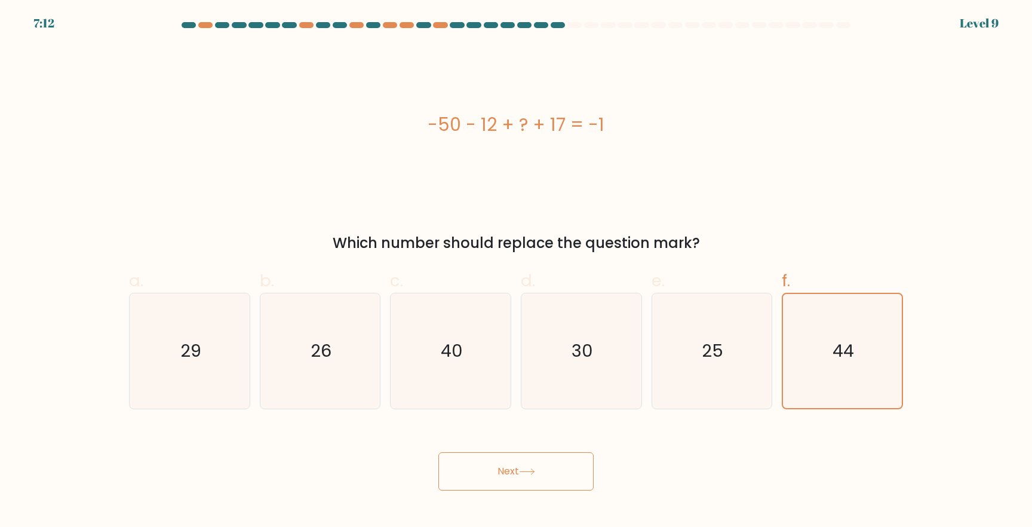
click at [511, 479] on button "Next" at bounding box center [515, 471] width 155 height 38
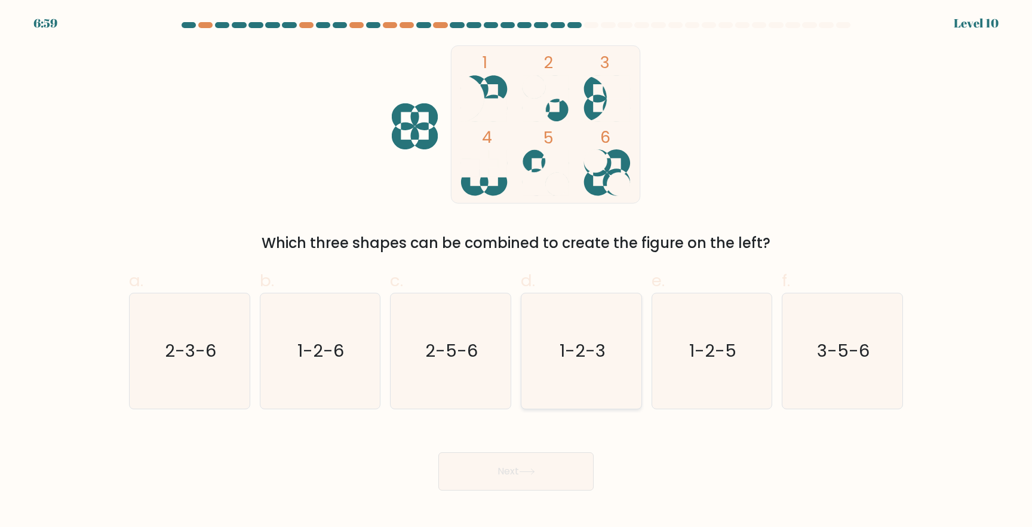
click at [557, 363] on icon "1-2-3" at bounding box center [581, 350] width 115 height 115
click at [516, 271] on input "d. 1-2-3" at bounding box center [516, 267] width 1 height 8
radio input "true"
click at [530, 463] on button "Next" at bounding box center [515, 471] width 155 height 38
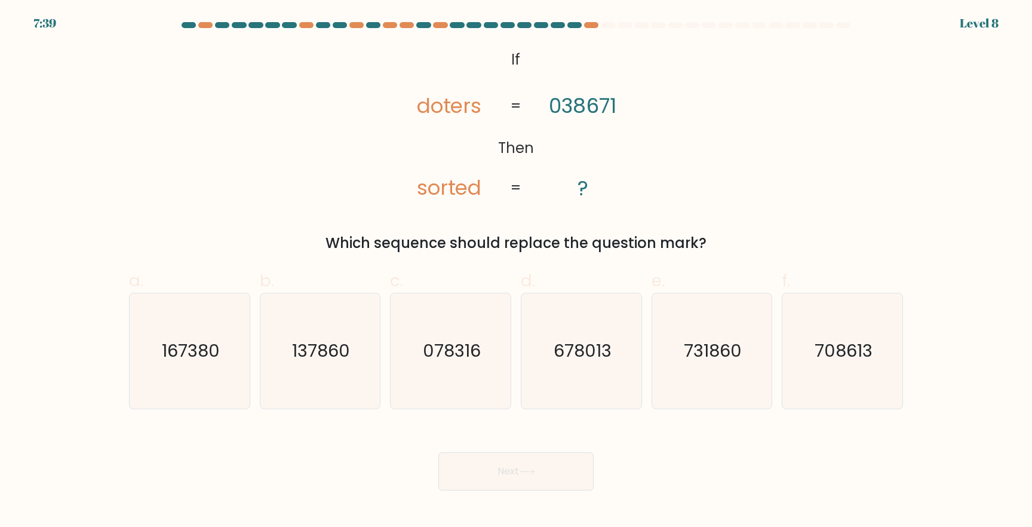
drag, startPoint x: 504, startPoint y: 57, endPoint x: 710, endPoint y: 245, distance: 279.0
click at [710, 245] on div "@import url('https://fonts.googleapis.com/css?family=Abril+Fatface:400,100,100i…" at bounding box center [516, 149] width 788 height 208
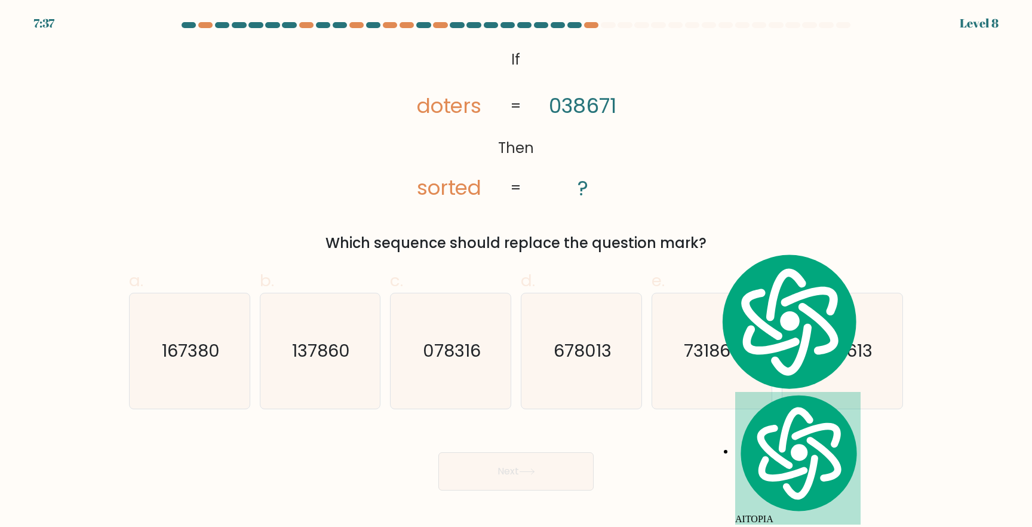
copy div "If Then doters sorted 038671 ? = = Which sequence should replace the question m…"
click at [714, 159] on div "@import url('https://fonts.googleapis.com/css?family=Abril+Fatface:400,100,100i…" at bounding box center [516, 149] width 788 height 208
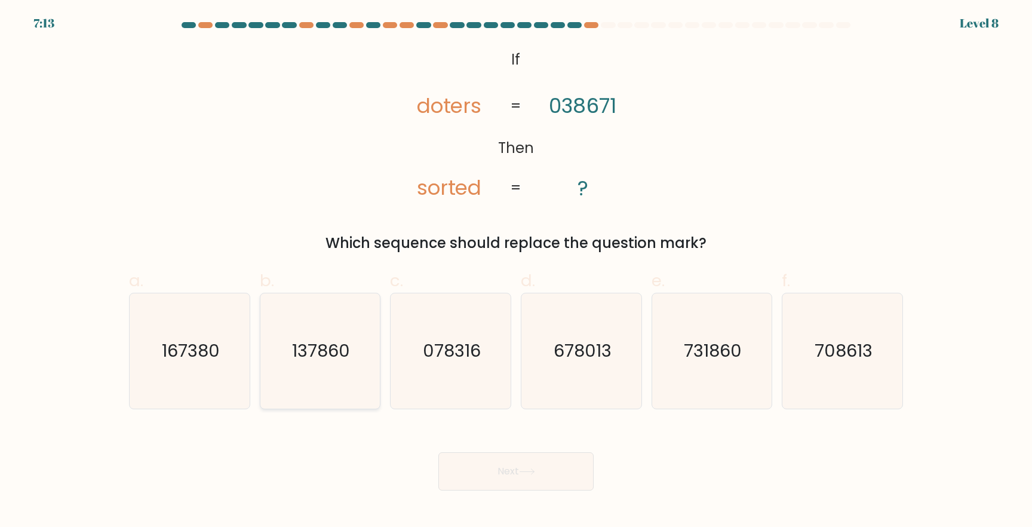
click at [274, 380] on icon "137860" at bounding box center [319, 350] width 115 height 115
click at [516, 271] on input "b. 137860" at bounding box center [516, 267] width 1 height 8
radio input "true"
click at [545, 469] on button "Next" at bounding box center [515, 471] width 155 height 38
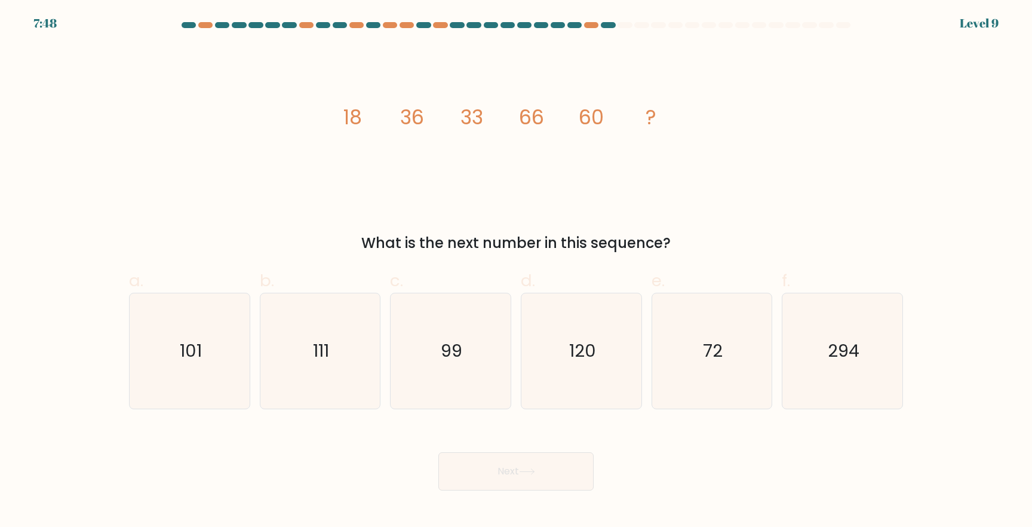
drag, startPoint x: 334, startPoint y: 112, endPoint x: 676, endPoint y: 249, distance: 367.9
click at [676, 249] on div "image/svg+xml 18 36 33 66 60 ? What is the next number in this sequence?" at bounding box center [516, 149] width 788 height 208
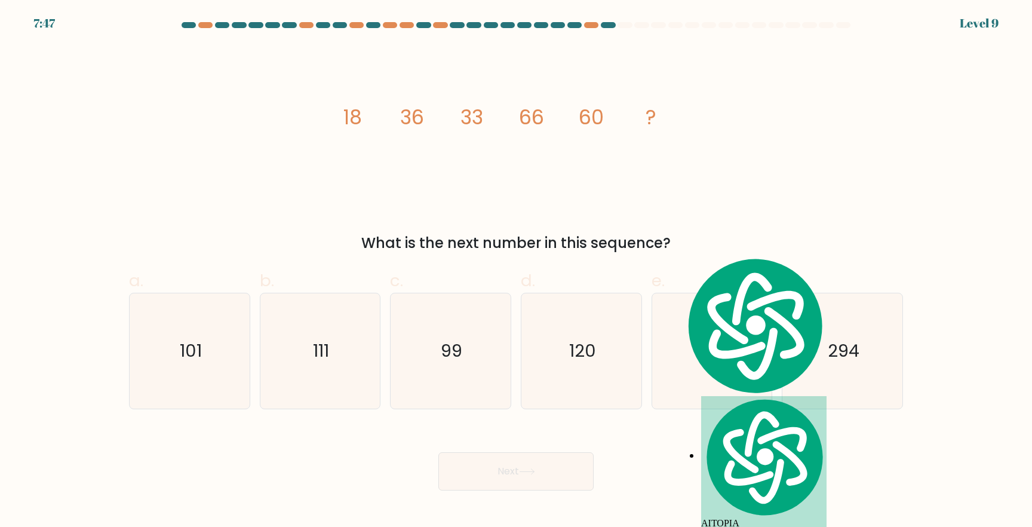
copy div "18 36 33 66 60 ? What is the next number in this sequence?"
click at [757, 453] on div "Next" at bounding box center [516, 456] width 788 height 67
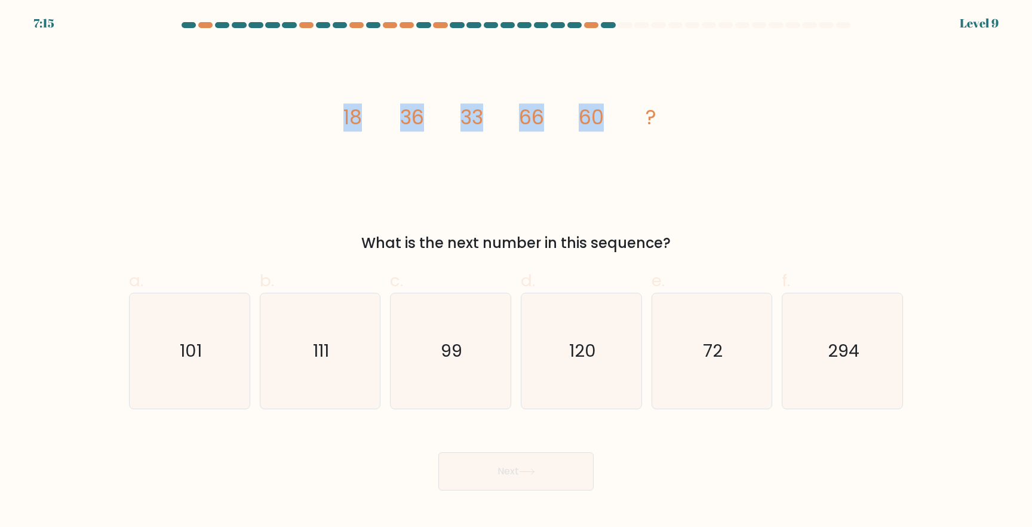
drag, startPoint x: 337, startPoint y: 106, endPoint x: 628, endPoint y: 171, distance: 297.5
click at [628, 171] on icon "image/svg+xml 18 36 33 66 60 ?" at bounding box center [516, 124] width 358 height 158
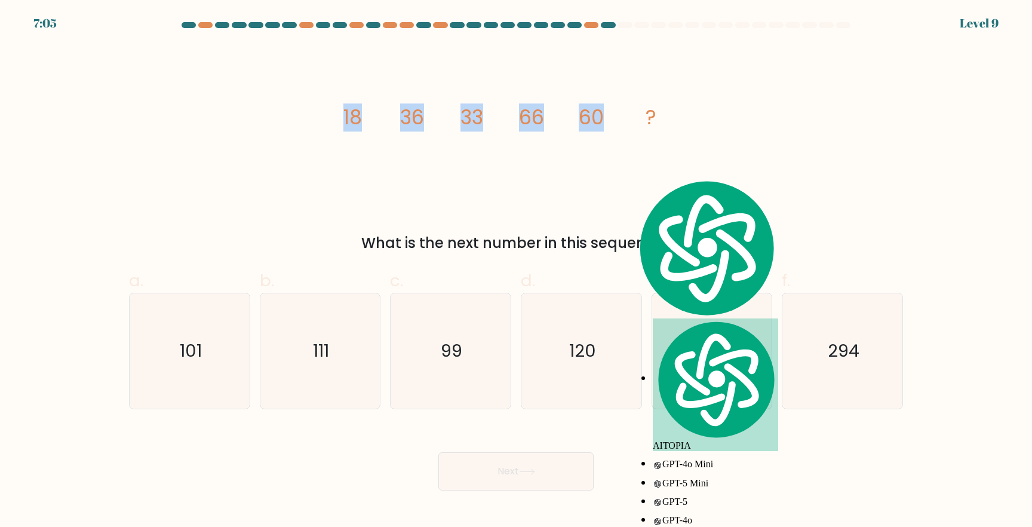
click at [583, 182] on icon "image/svg+xml 18 36 33 66 60 ?" at bounding box center [516, 124] width 358 height 158
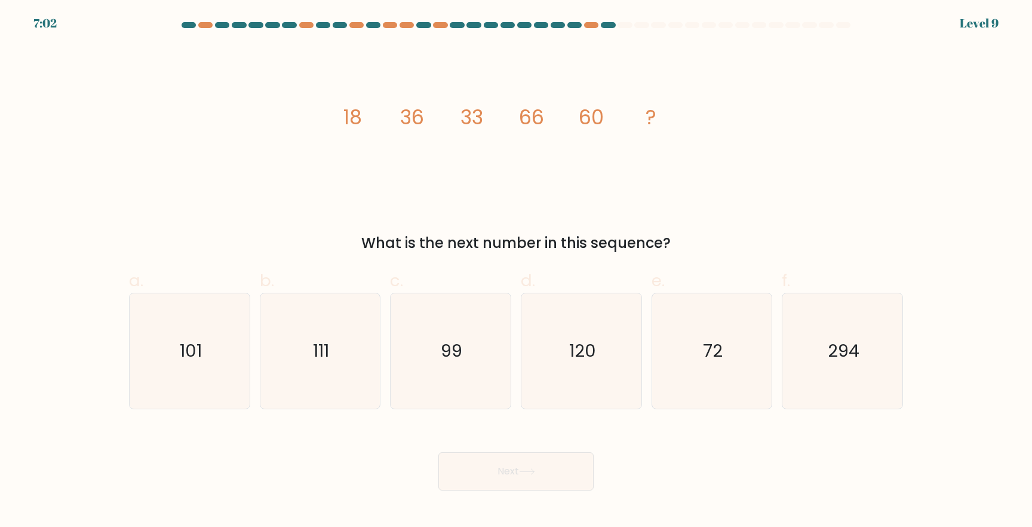
drag, startPoint x: 694, startPoint y: 239, endPoint x: 342, endPoint y: 125, distance: 370.3
click at [342, 125] on div "image/svg+xml 18 36 33 66 60 ? What is the next number in this sequence?" at bounding box center [516, 149] width 788 height 208
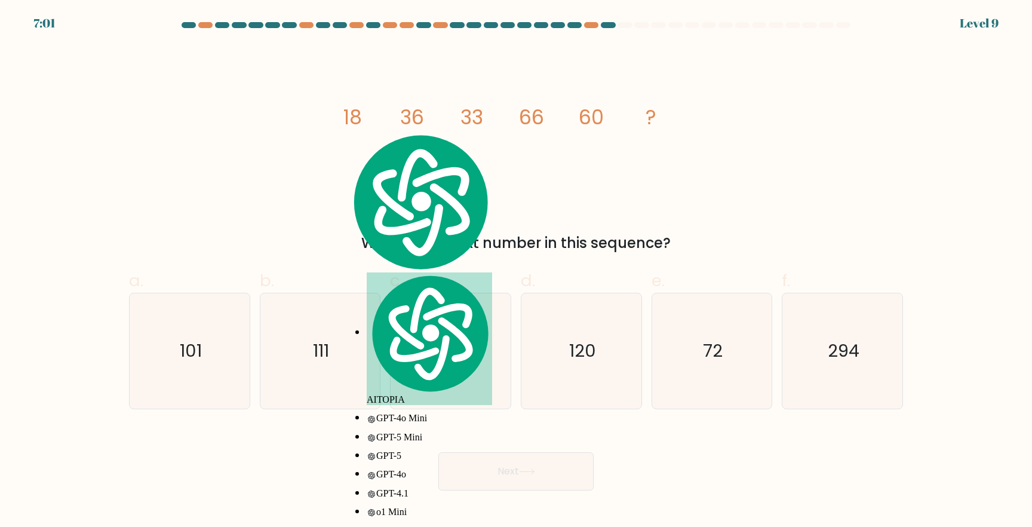
copy div "18 36 33 66 60 ? What is the next number in this sequence?"
click at [555, 368] on icon "120" at bounding box center [581, 350] width 115 height 115
click at [516, 271] on input "d. 120" at bounding box center [516, 267] width 1 height 8
radio input "true"
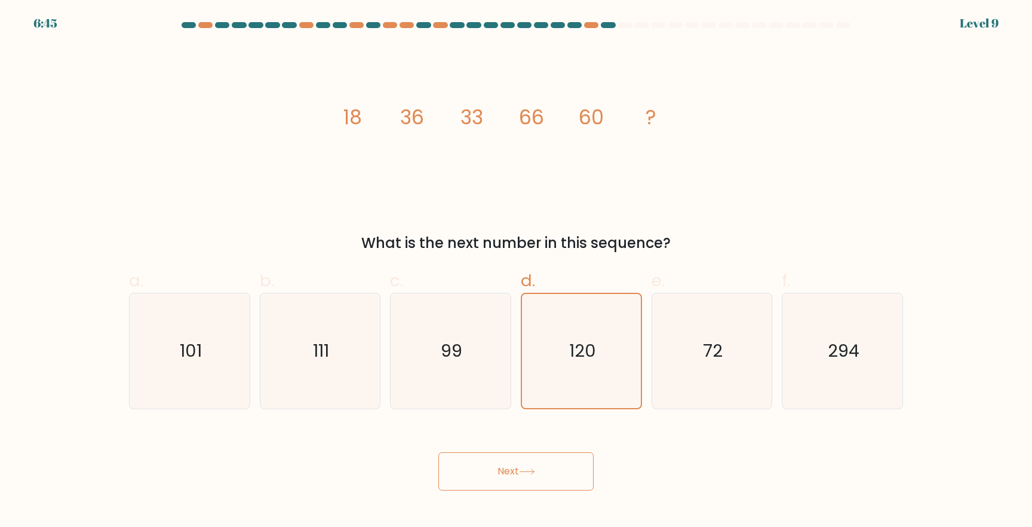
click at [549, 479] on button "Next" at bounding box center [515, 471] width 155 height 38
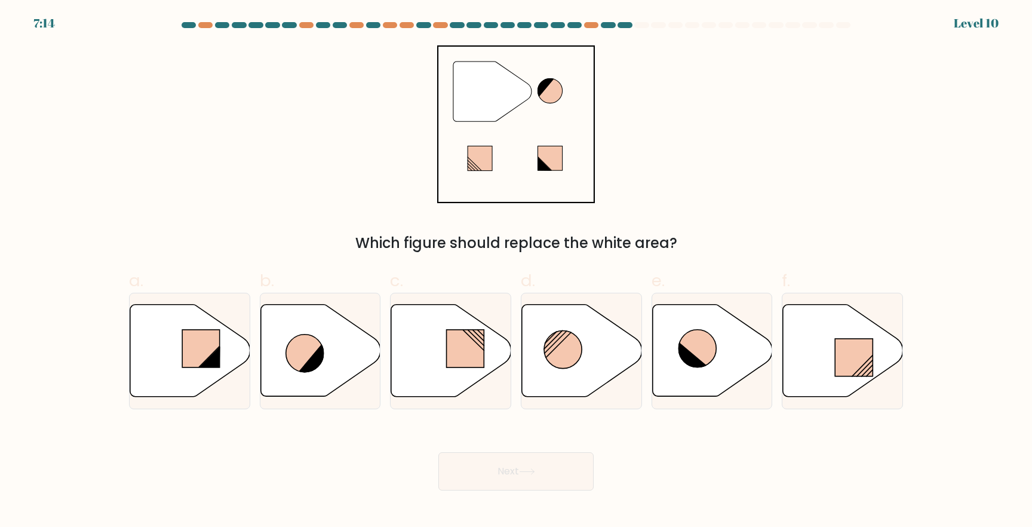
drag, startPoint x: 411, startPoint y: 62, endPoint x: 605, endPoint y: 165, distance: 219.6
click at [605, 165] on div "" Which figure should replace the white area?" at bounding box center [516, 149] width 788 height 208
click at [588, 355] on icon at bounding box center [582, 351] width 120 height 92
click at [516, 271] on input "d." at bounding box center [516, 267] width 1 height 8
radio input "true"
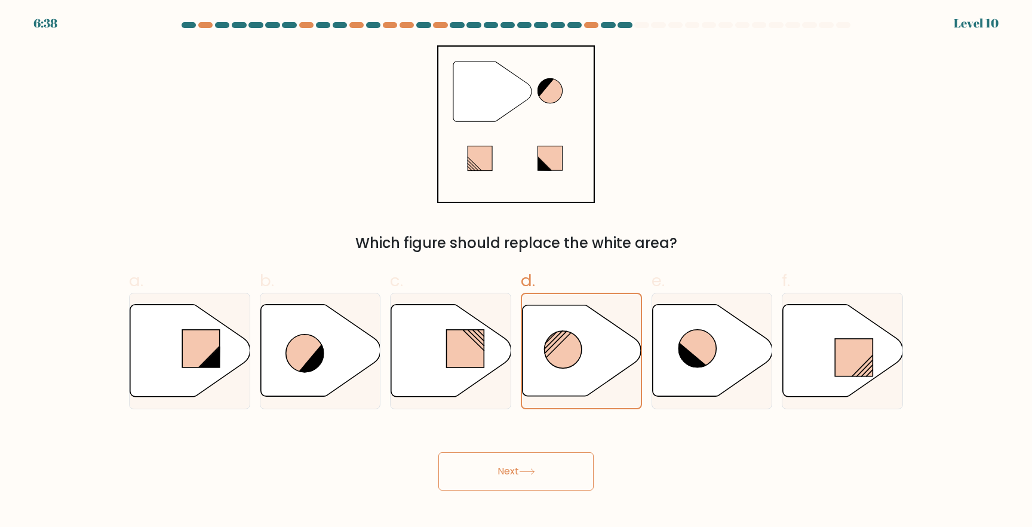
click at [551, 479] on button "Next" at bounding box center [515, 471] width 155 height 38
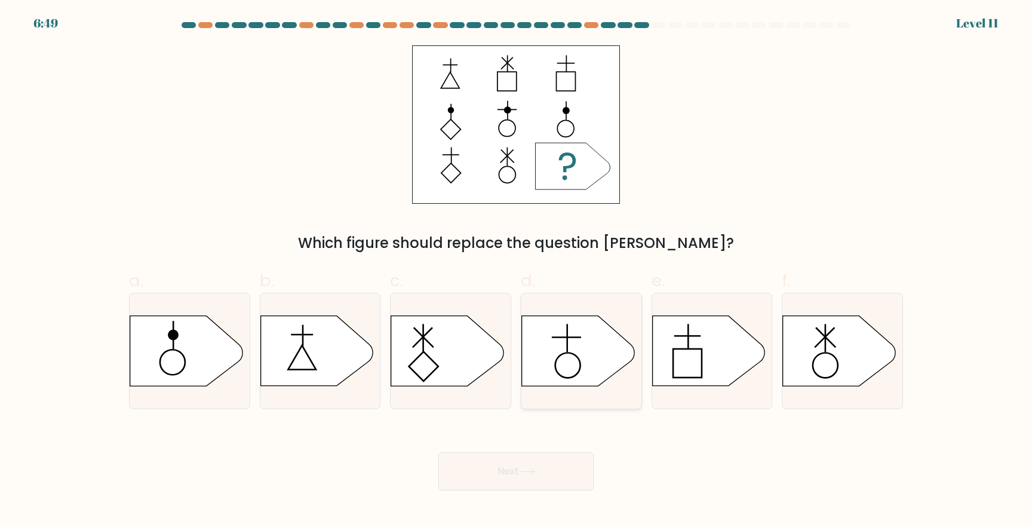
click at [577, 339] on icon at bounding box center [578, 351] width 112 height 70
click at [516, 271] on input "d." at bounding box center [516, 267] width 1 height 8
radio input "true"
click at [530, 469] on icon at bounding box center [527, 471] width 16 height 7
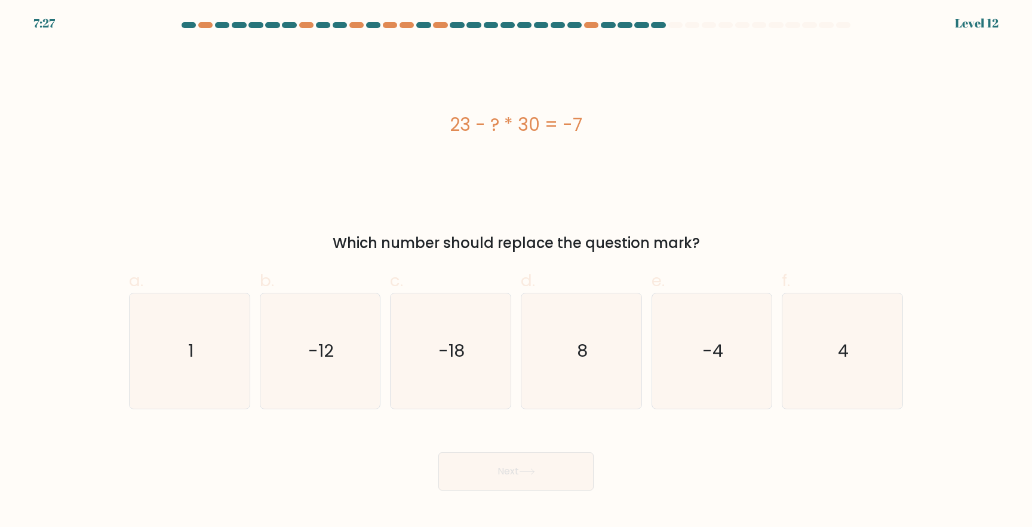
drag, startPoint x: 450, startPoint y: 122, endPoint x: 656, endPoint y: 237, distance: 236.6
click at [757, 247] on div "23 - ? * 30 = -7 Which number should replace the question mark?" at bounding box center [516, 149] width 788 height 208
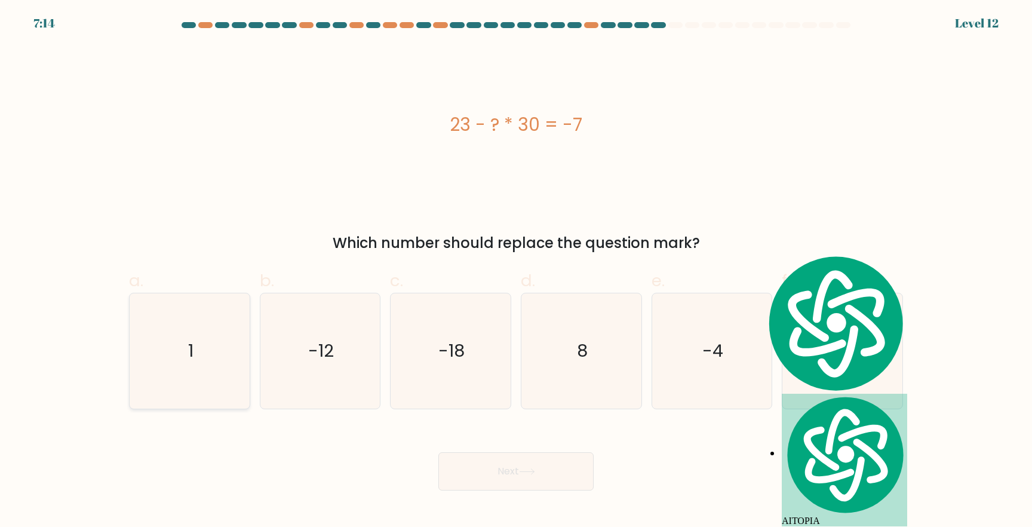
click at [191, 365] on icon "1" at bounding box center [189, 350] width 115 height 115
click at [516, 271] on input "a. 1" at bounding box center [516, 267] width 1 height 8
radio input "true"
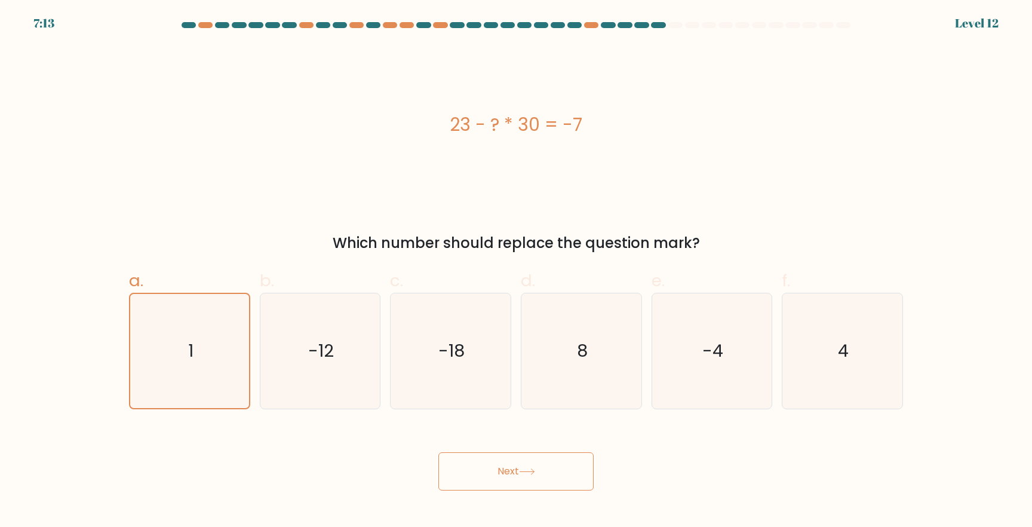
click at [529, 470] on icon at bounding box center [527, 471] width 16 height 7
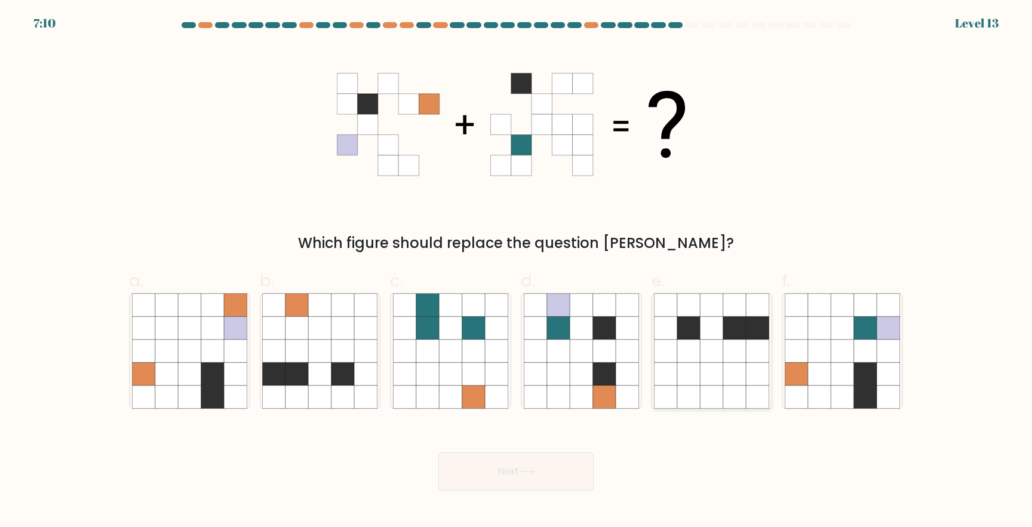
click at [702, 364] on icon at bounding box center [711, 373] width 23 height 23
click at [516, 271] on input "e." at bounding box center [516, 267] width 1 height 8
radio input "true"
click at [548, 459] on button "Next" at bounding box center [515, 471] width 155 height 38
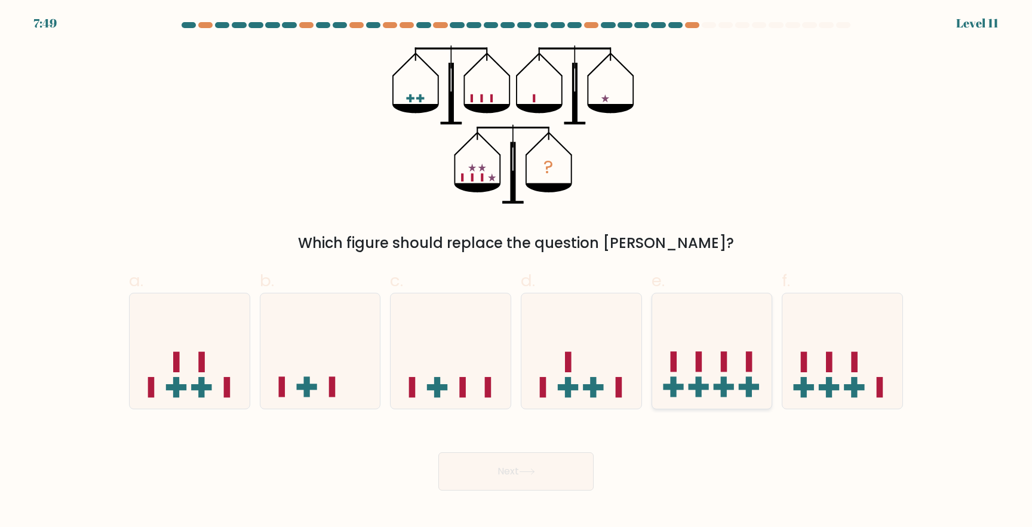
click at [699, 380] on rect at bounding box center [698, 387] width 6 height 20
click at [516, 271] on input "e." at bounding box center [516, 267] width 1 height 8
radio input "true"
click at [567, 466] on button "Next" at bounding box center [515, 471] width 155 height 38
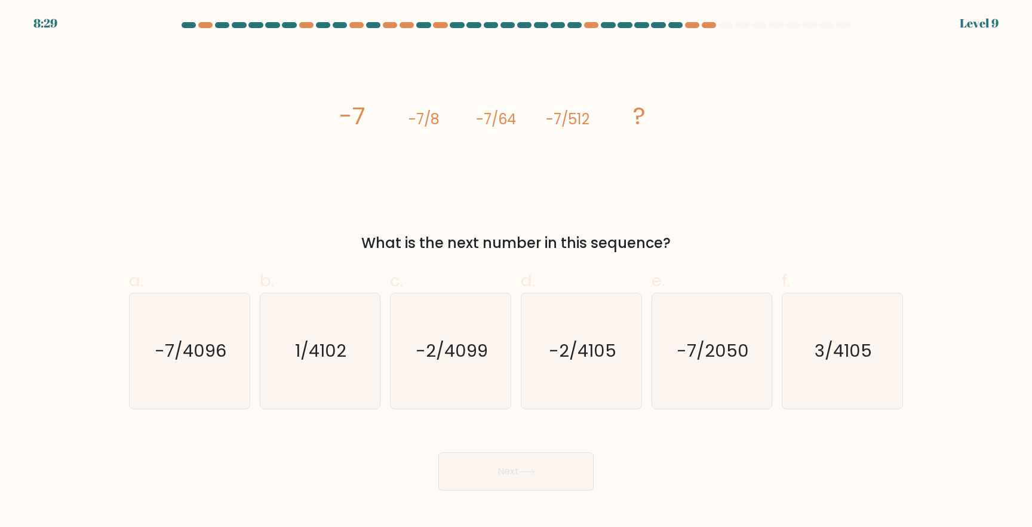
drag, startPoint x: 321, startPoint y: 93, endPoint x: 676, endPoint y: 242, distance: 384.6
click at [676, 242] on div "image/svg+xml -7 -7/8 -7/64 -7/512 ? What is the next number in this sequence?" at bounding box center [516, 149] width 788 height 208
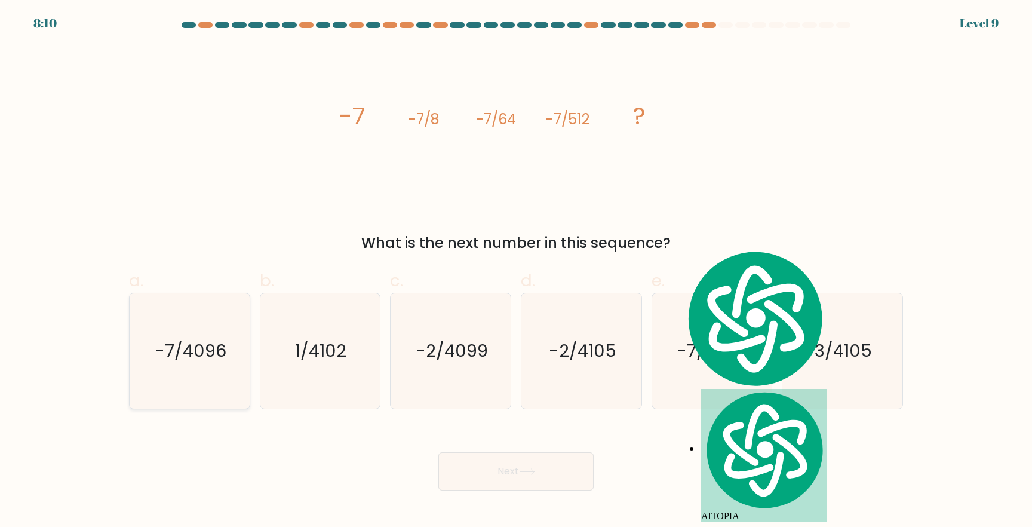
click at [217, 350] on text "-7/4096" at bounding box center [191, 351] width 72 height 24
click at [516, 271] on input "a. -7/4096" at bounding box center [516, 267] width 1 height 8
radio input "true"
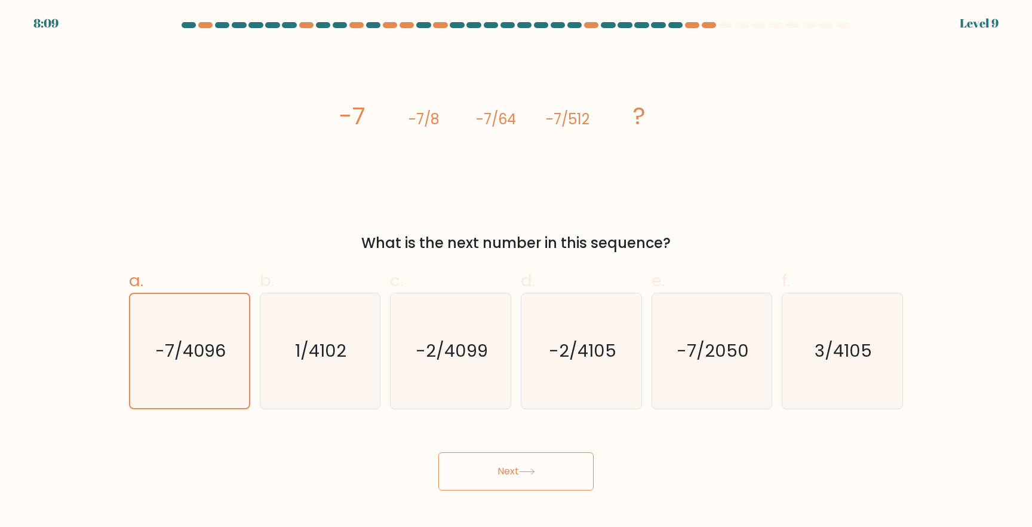
click at [500, 468] on button "Next" at bounding box center [515, 471] width 155 height 38
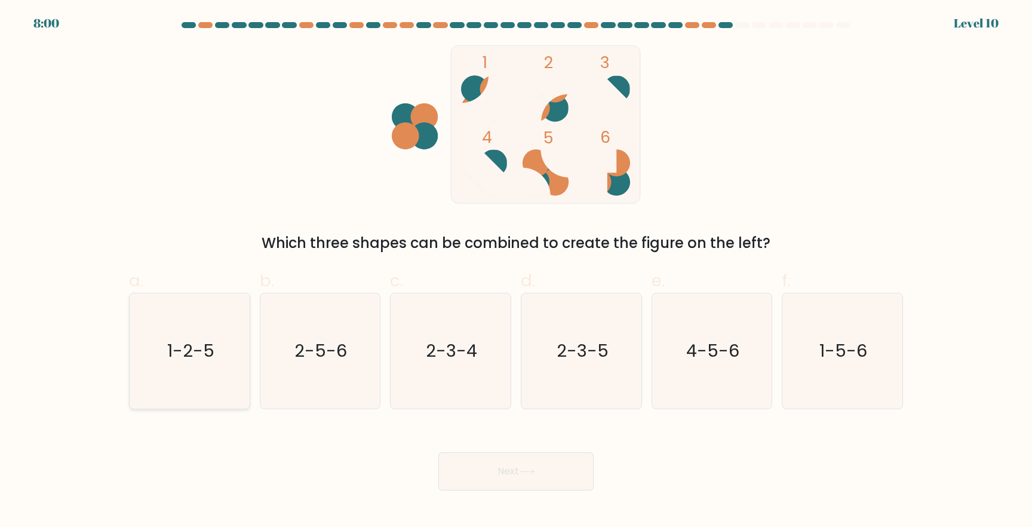
click at [205, 353] on text "1-2-5" at bounding box center [190, 351] width 47 height 24
click at [516, 271] on input "a. 1-2-5" at bounding box center [516, 267] width 1 height 8
radio input "true"
click at [502, 465] on button "Next" at bounding box center [515, 471] width 155 height 38
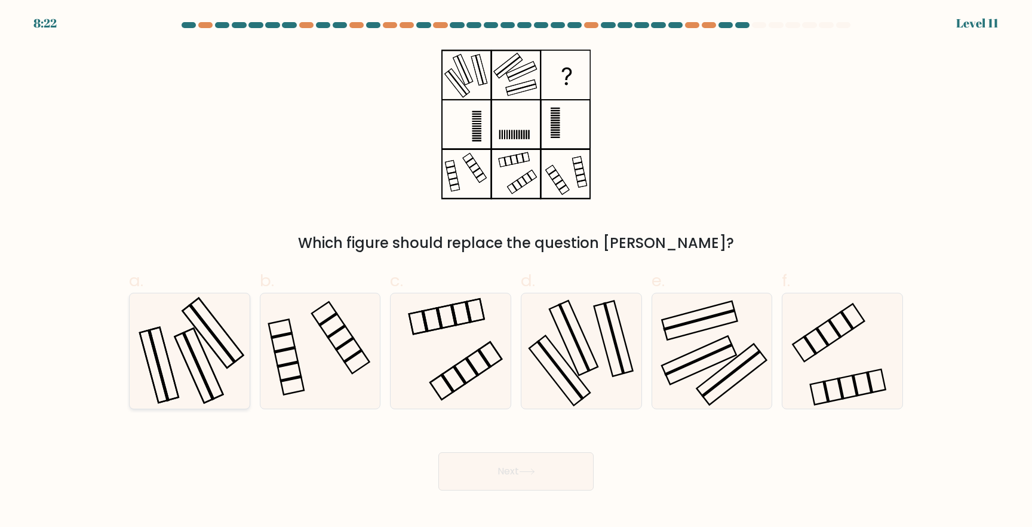
click at [211, 334] on rect at bounding box center [212, 333] width 48 height 60
click at [516, 271] on input "a." at bounding box center [516, 267] width 1 height 8
radio input "true"
click at [527, 467] on button "Next" at bounding box center [515, 471] width 155 height 38
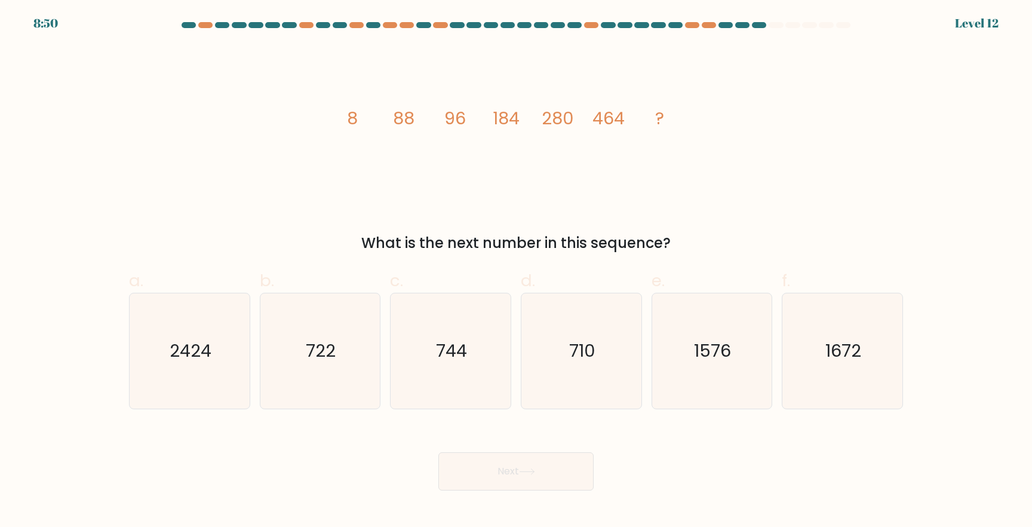
drag, startPoint x: 336, startPoint y: 113, endPoint x: 679, endPoint y: 241, distance: 366.3
click at [679, 241] on div "image/svg+xml 8 88 96 184 280 464 ? What is the next number in this sequence?" at bounding box center [516, 149] width 788 height 208
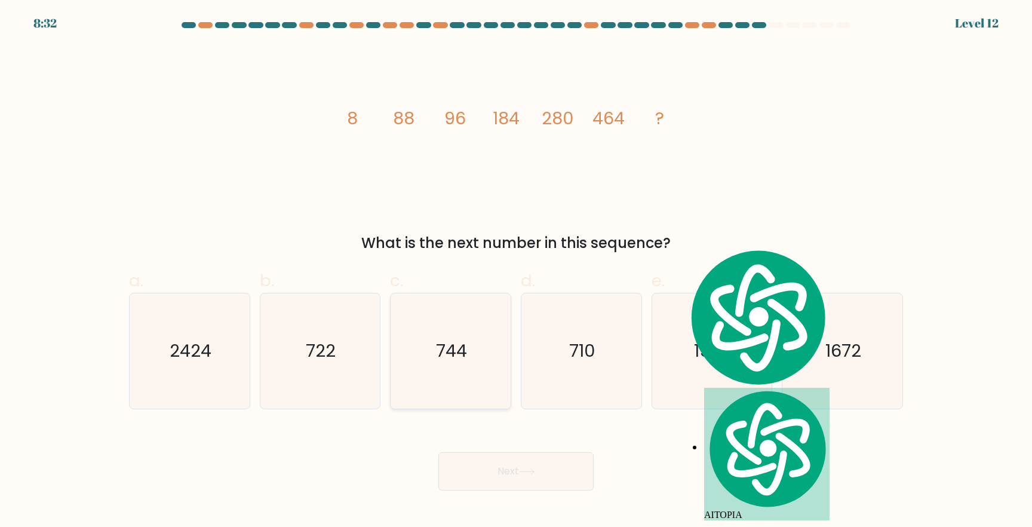
click at [442, 371] on icon "744" at bounding box center [450, 350] width 115 height 115
click at [516, 271] on input "c. 744" at bounding box center [516, 267] width 1 height 8
radio input "true"
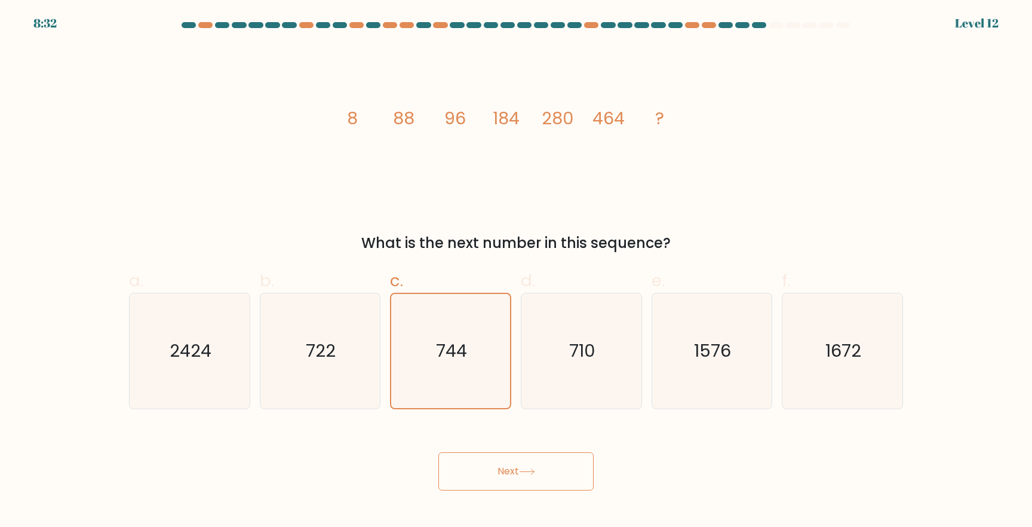
click at [527, 469] on icon at bounding box center [527, 471] width 16 height 7
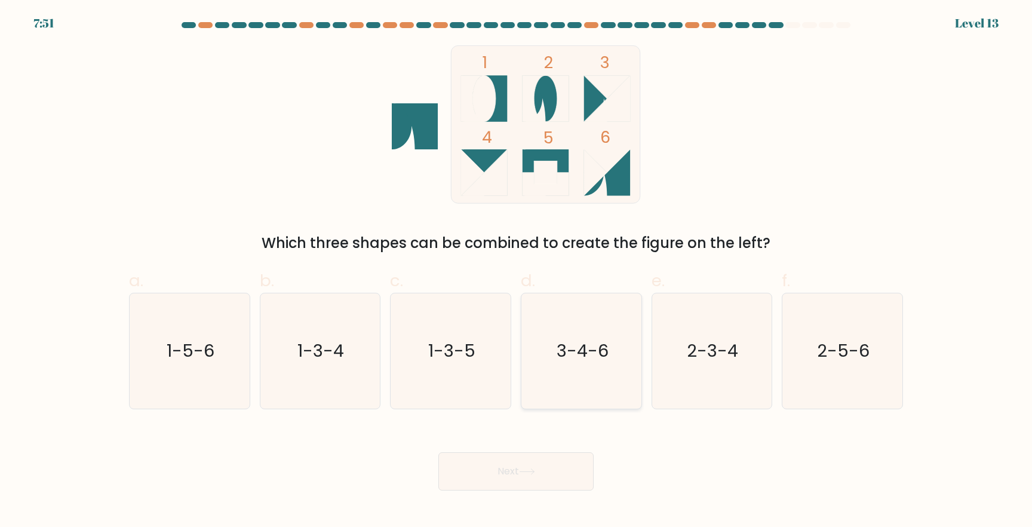
click at [582, 364] on icon "3-4-6" at bounding box center [581, 350] width 115 height 115
click at [516, 271] on input "d. 3-4-6" at bounding box center [516, 267] width 1 height 8
radio input "true"
click at [528, 469] on icon at bounding box center [527, 471] width 16 height 7
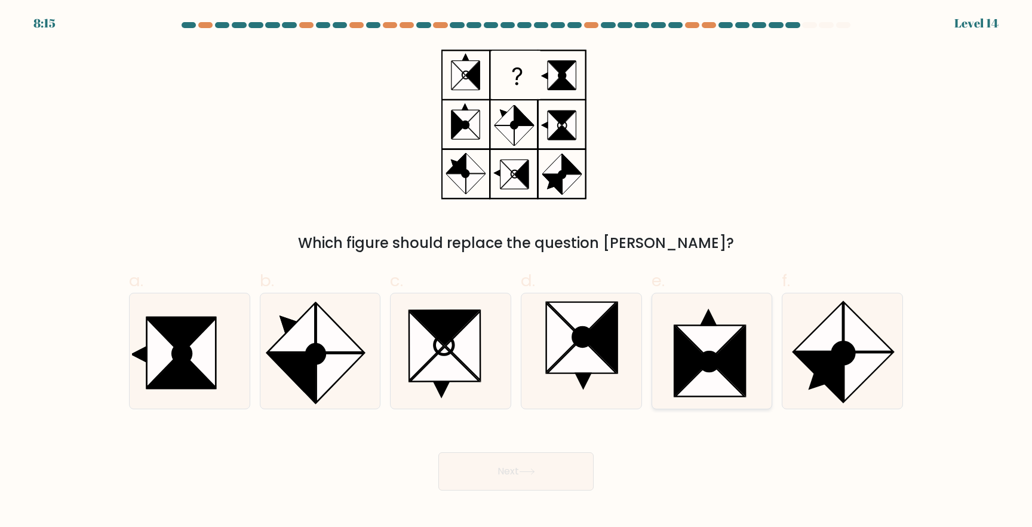
click at [695, 358] on icon at bounding box center [692, 360] width 35 height 69
click at [516, 271] on input "e." at bounding box center [516, 267] width 1 height 8
radio input "true"
click at [305, 374] on icon at bounding box center [291, 377] width 47 height 49
click at [516, 271] on input "b." at bounding box center [516, 267] width 1 height 8
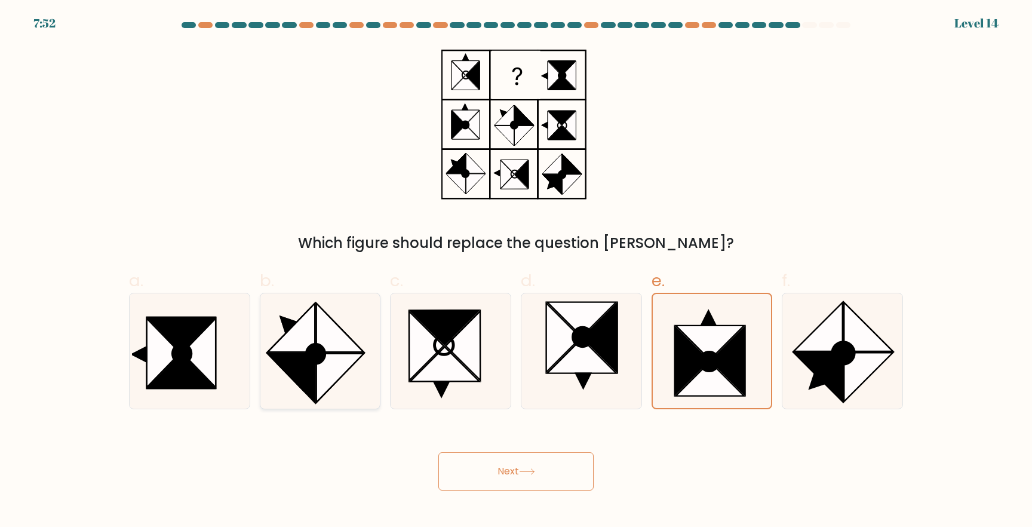
radio input "true"
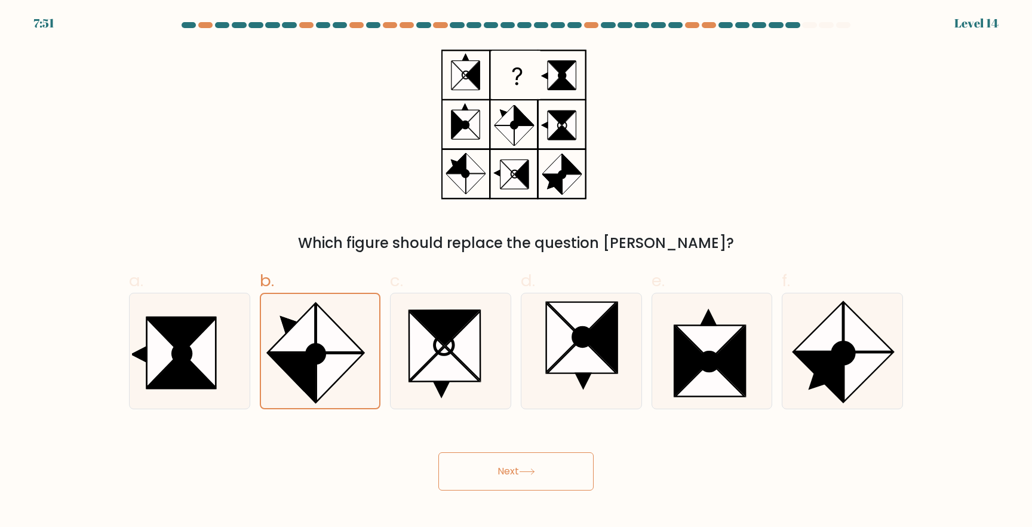
click at [522, 475] on icon at bounding box center [527, 471] width 16 height 7
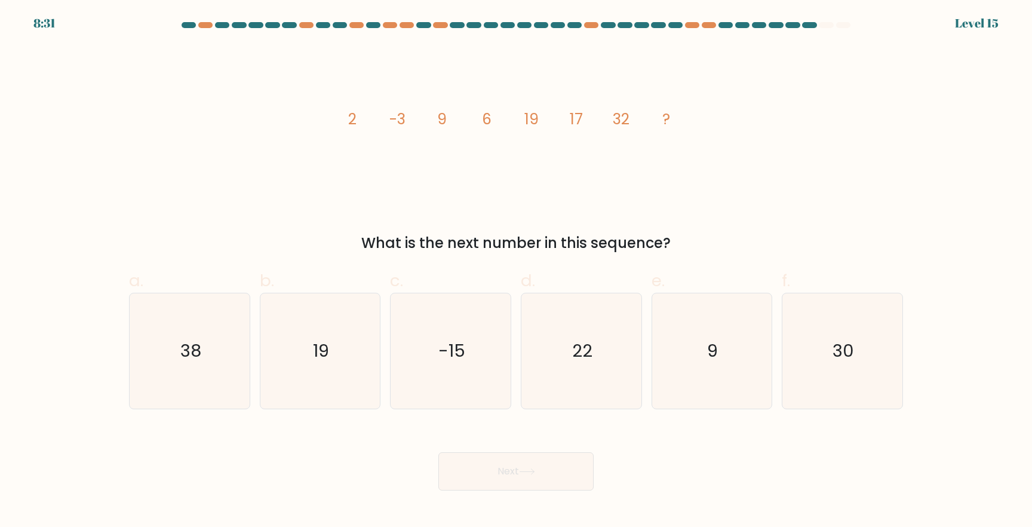
drag, startPoint x: 330, startPoint y: 109, endPoint x: 677, endPoint y: 249, distance: 374.0
click at [677, 249] on div "image/svg+xml 2 -3 9 6 19 17 32 ? What is the next number in this sequence?" at bounding box center [516, 149] width 788 height 208
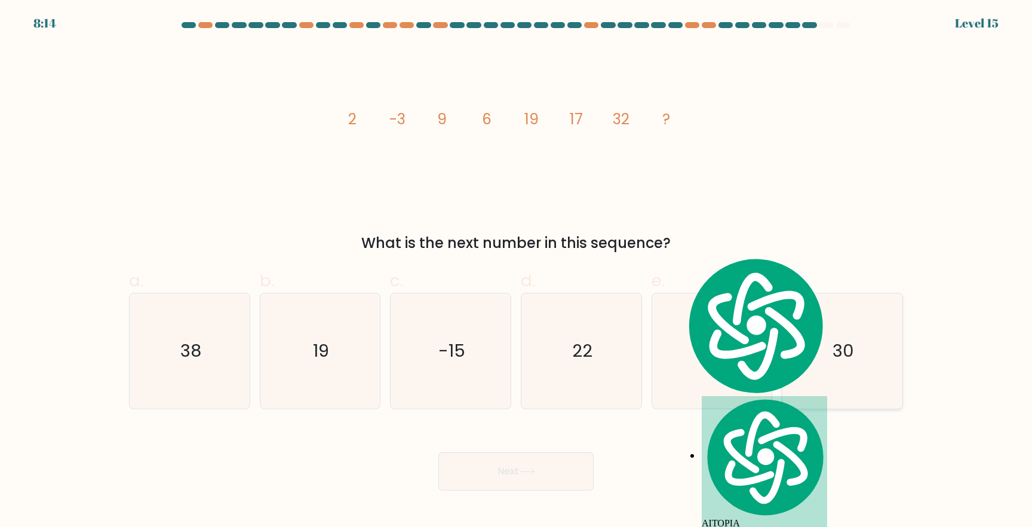
click at [856, 358] on icon "30" at bounding box center [842, 350] width 115 height 115
click at [516, 271] on input "f. 30" at bounding box center [516, 267] width 1 height 8
radio input "true"
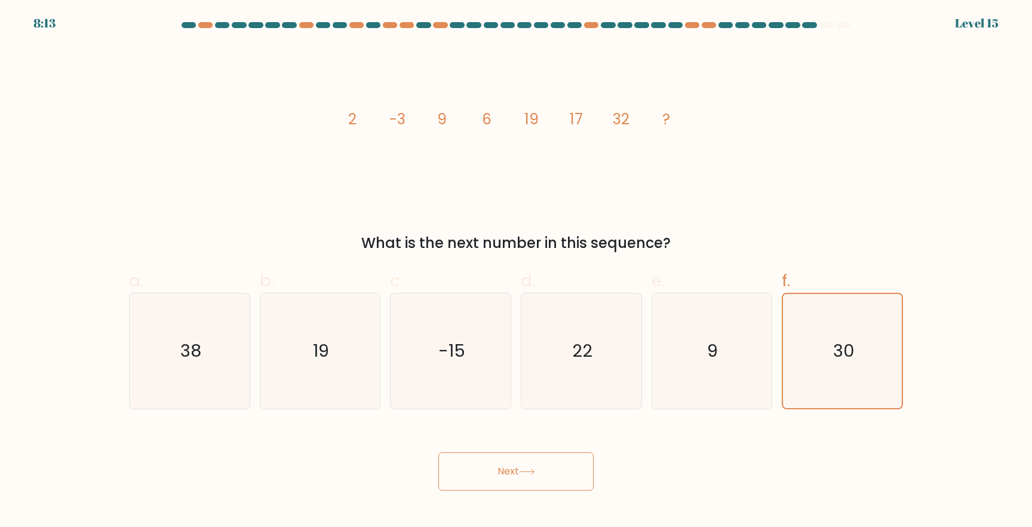
click at [534, 475] on button "Next" at bounding box center [515, 471] width 155 height 38
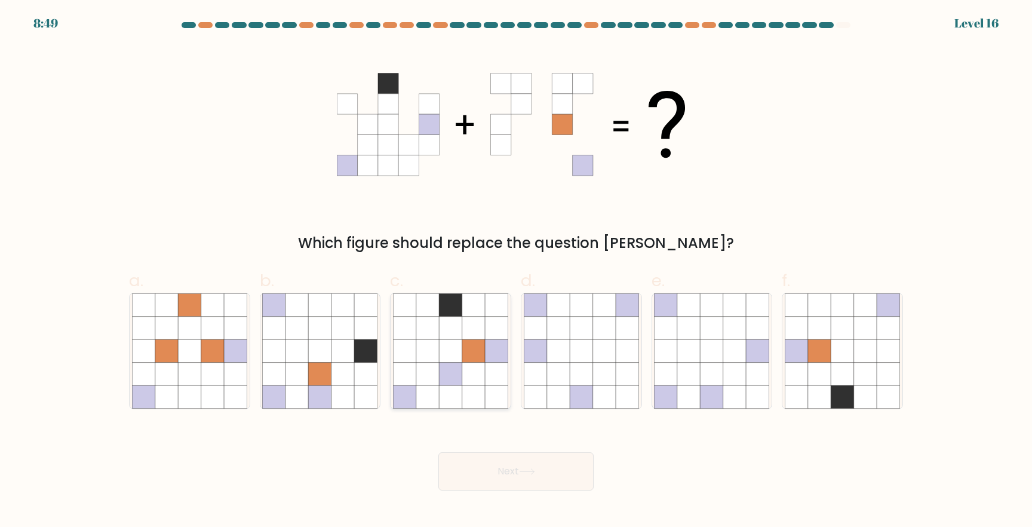
click at [481, 379] on icon at bounding box center [473, 373] width 23 height 23
click at [516, 271] on input "c." at bounding box center [516, 267] width 1 height 8
radio input "true"
click at [491, 459] on button "Next" at bounding box center [515, 471] width 155 height 38
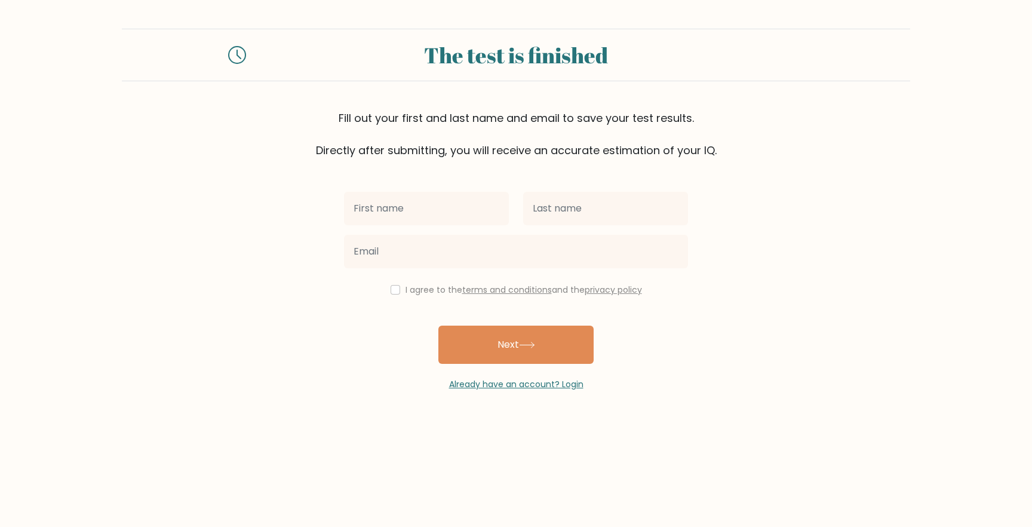
scroll to position [1423, 0]
type input "Preciosa"
click at [581, 204] on input "text" at bounding box center [605, 208] width 165 height 33
type input "Rigodon"
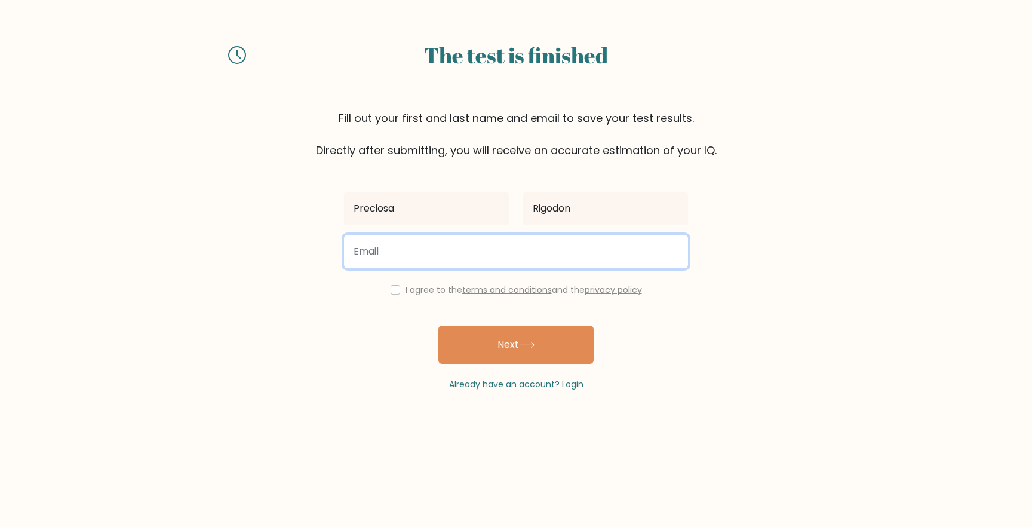
click at [528, 265] on input "email" at bounding box center [516, 251] width 344 height 33
type input "sciosa2@gmail.com"
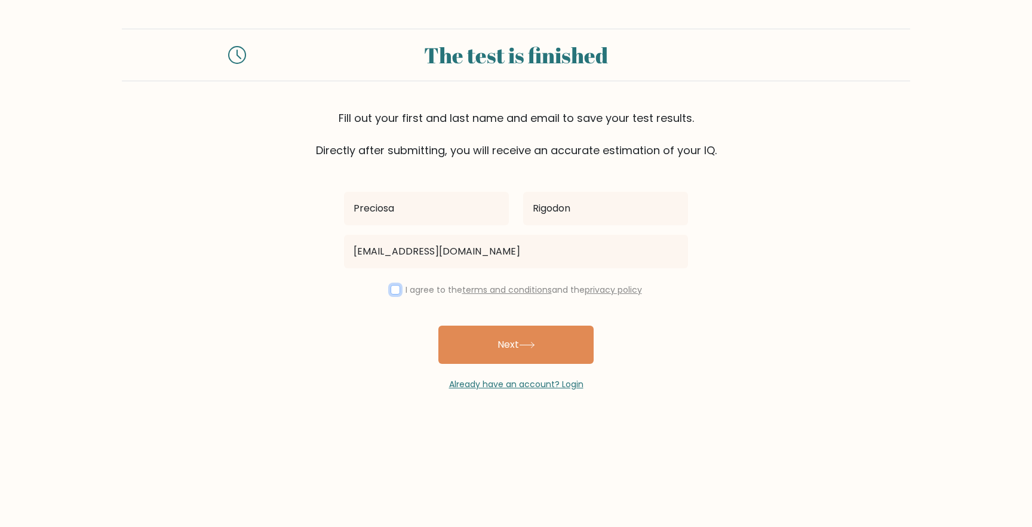
click at [393, 291] on input "checkbox" at bounding box center [396, 290] width 10 height 10
checkbox input "true"
click at [538, 355] on button "Next" at bounding box center [515, 344] width 155 height 38
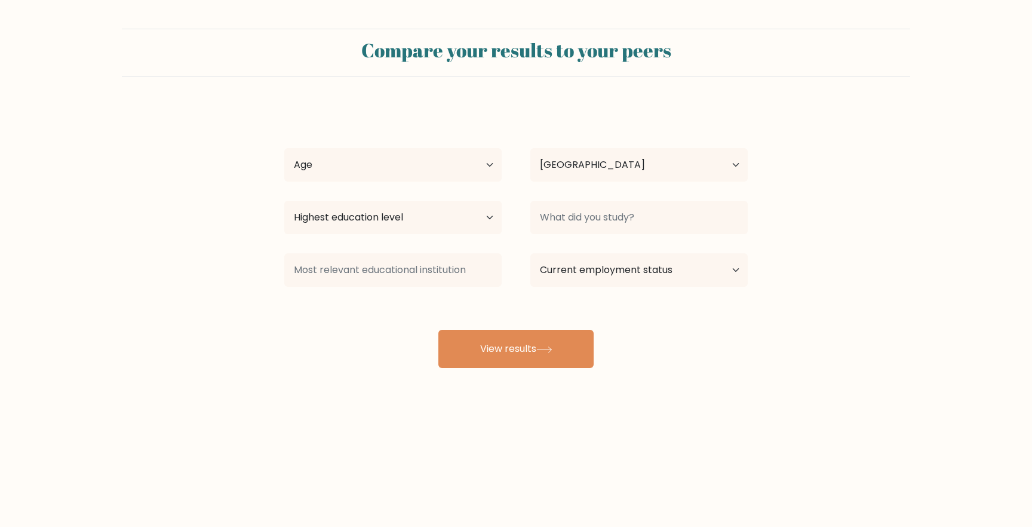
select select "PH"
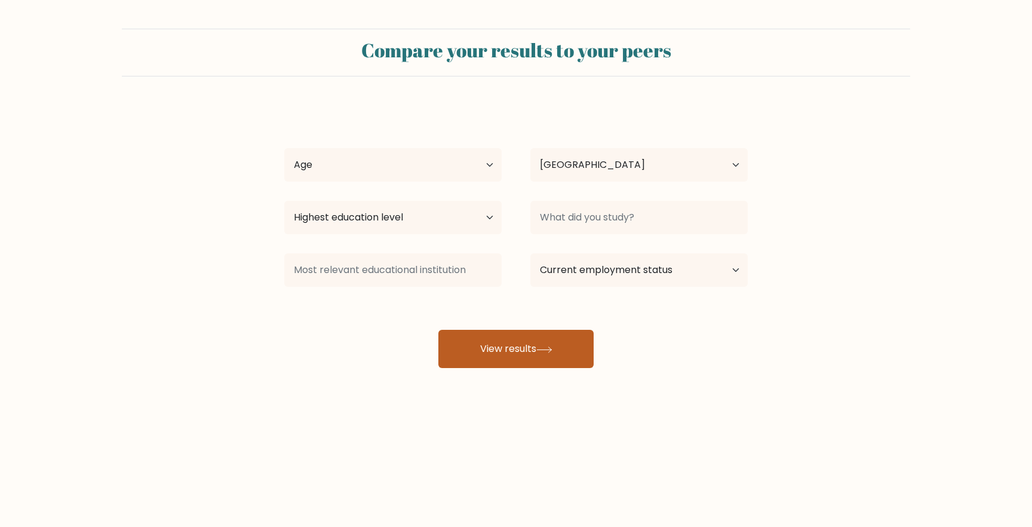
scroll to position [1423, 0]
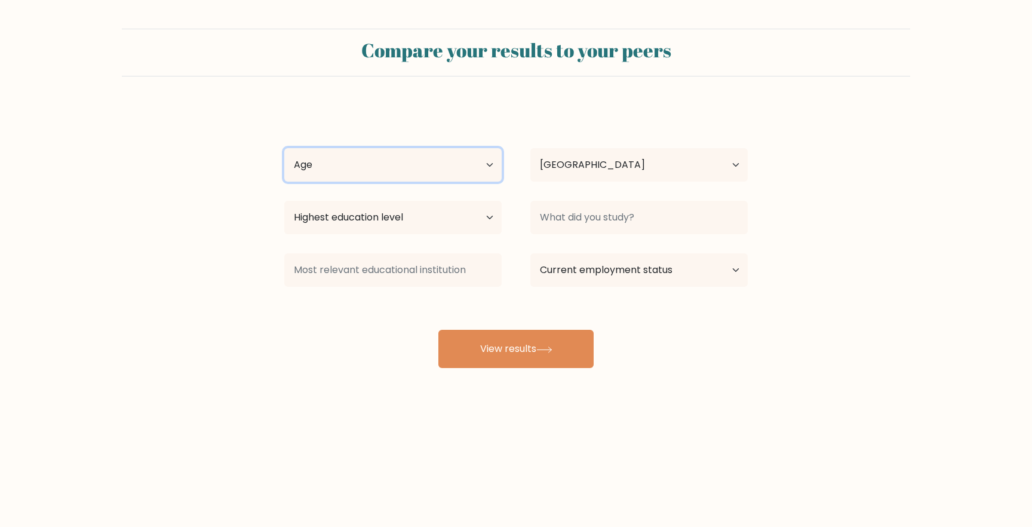
click at [474, 154] on select "Age Under [DEMOGRAPHIC_DATA] [DEMOGRAPHIC_DATA] [DEMOGRAPHIC_DATA] [DEMOGRAPHIC…" at bounding box center [392, 164] width 217 height 33
select select "25_34"
click at [284, 148] on select "Age Under [DEMOGRAPHIC_DATA] [DEMOGRAPHIC_DATA] [DEMOGRAPHIC_DATA] [DEMOGRAPHIC…" at bounding box center [392, 164] width 217 height 33
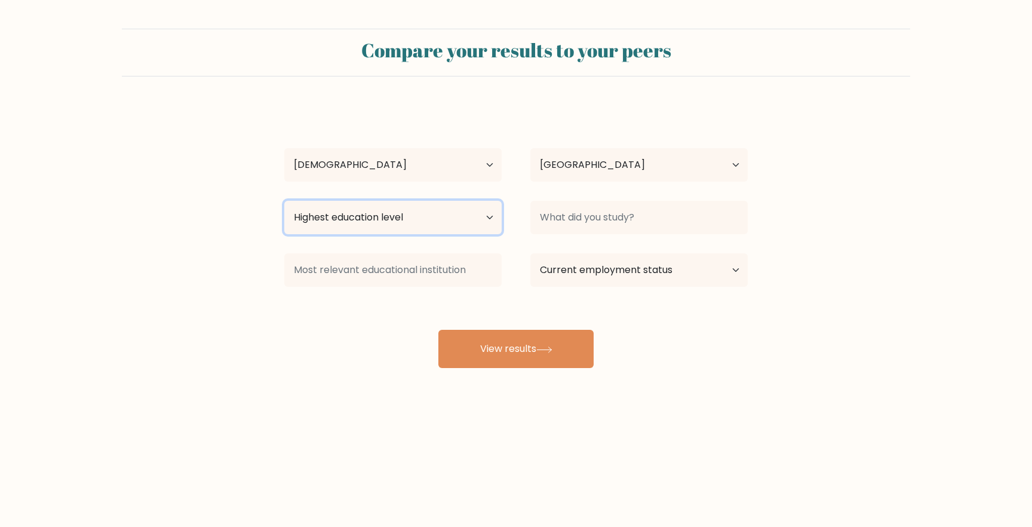
click at [429, 227] on select "Highest education level No schooling Primary Lower Secondary Upper Secondary Oc…" at bounding box center [392, 217] width 217 height 33
select select "bachelors_degree"
click at [284, 201] on select "Highest education level No schooling Primary Lower Secondary Upper Secondary Oc…" at bounding box center [392, 217] width 217 height 33
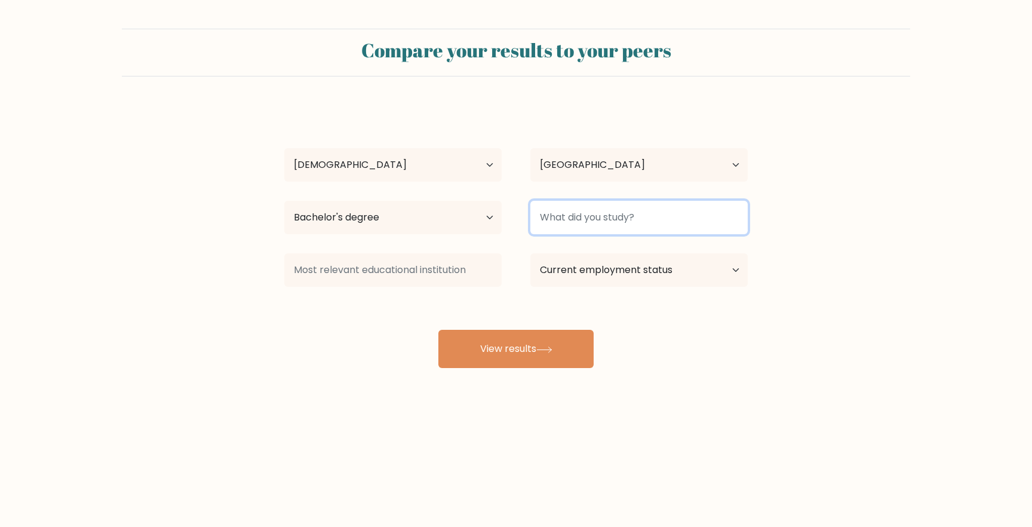
click at [587, 220] on input at bounding box center [638, 217] width 217 height 33
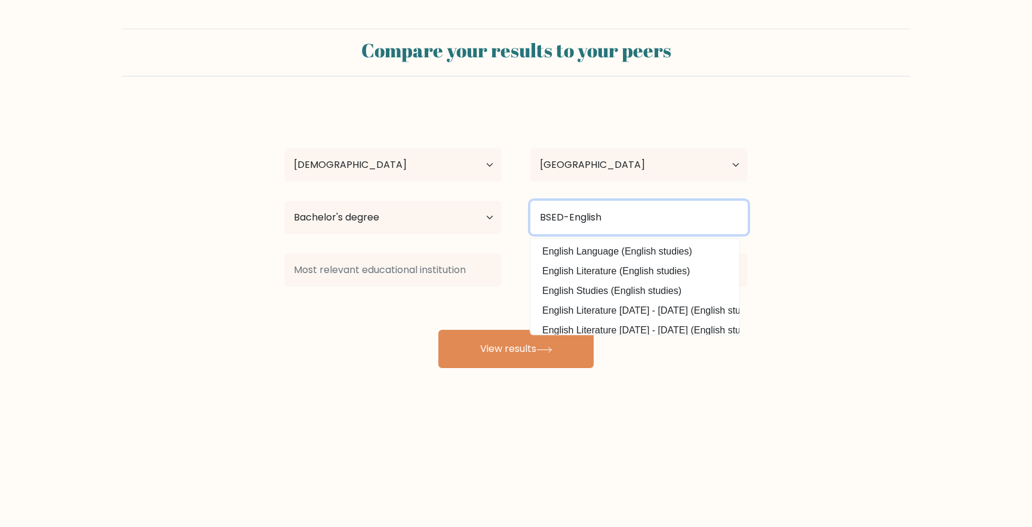
type input "BSED-English"
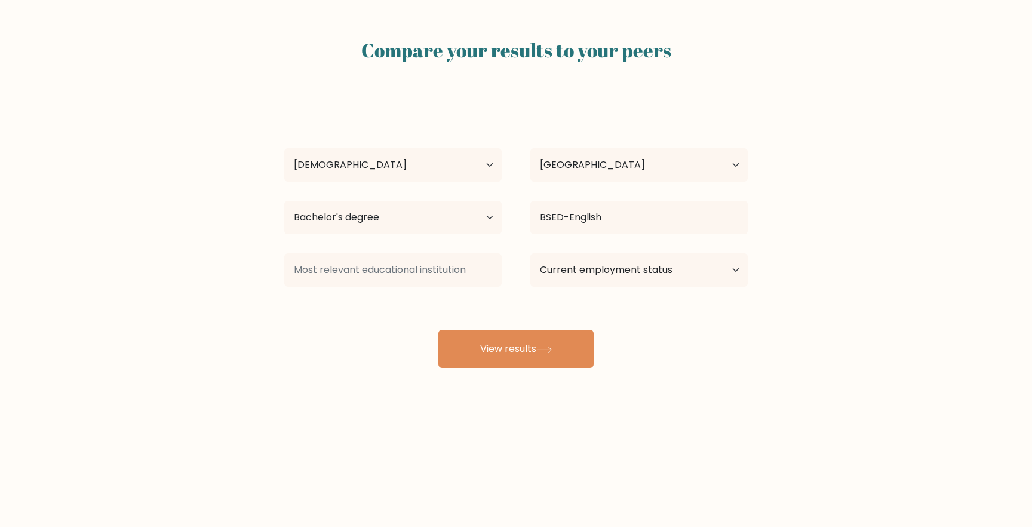
click at [856, 237] on form "Compare your results to your peers [PERSON_NAME] Age Under [DEMOGRAPHIC_DATA] […" at bounding box center [516, 198] width 1032 height 339
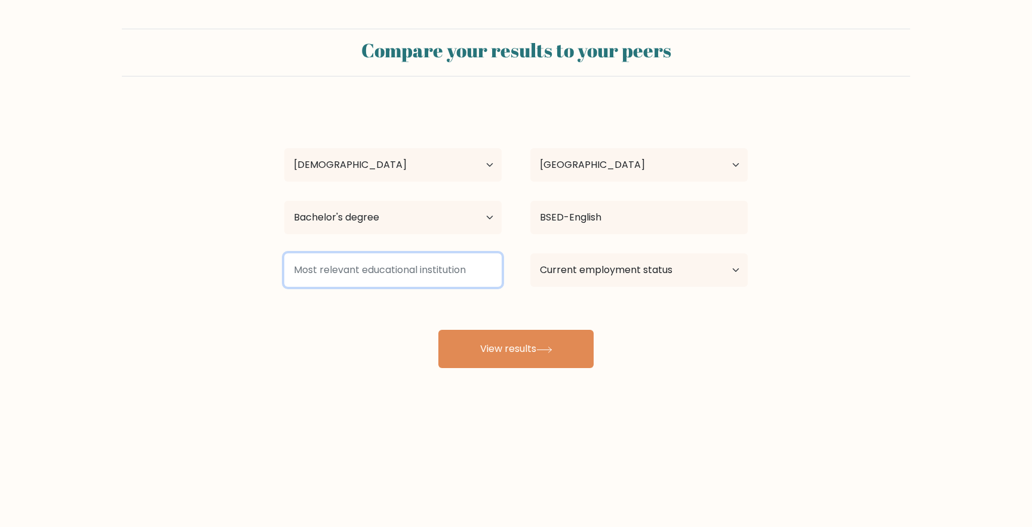
click at [412, 276] on input at bounding box center [392, 269] width 217 height 33
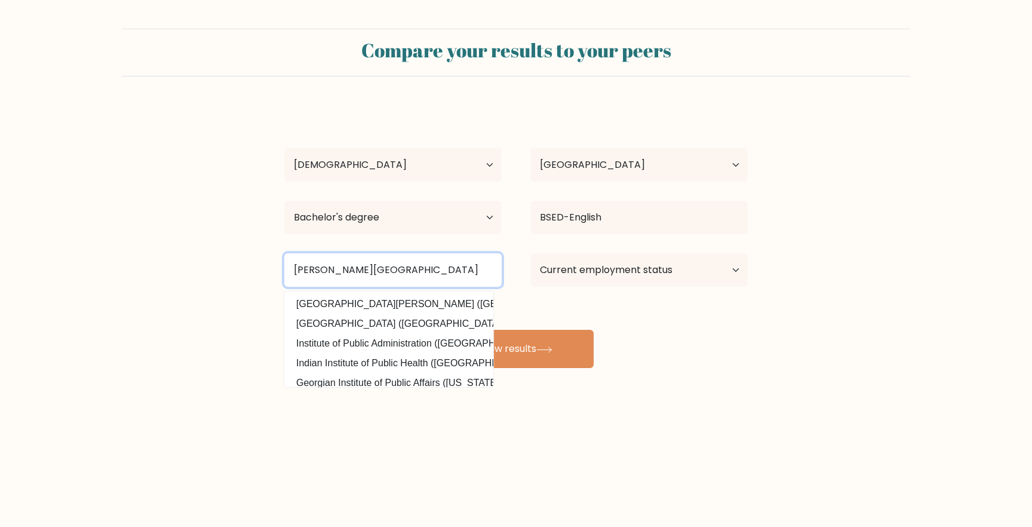
type input "[PERSON_NAME][GEOGRAPHIC_DATA]"
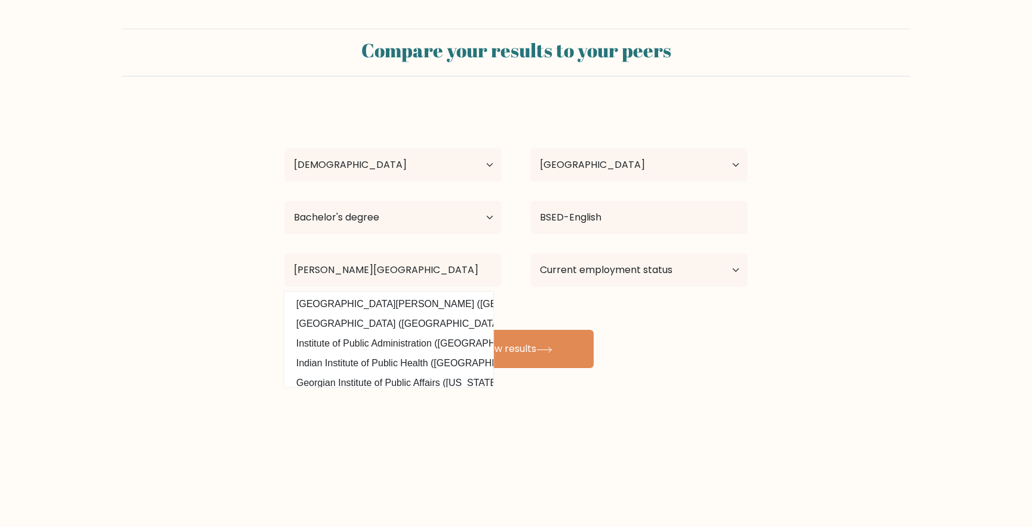
click at [730, 340] on div "[PERSON_NAME] Age Under [DEMOGRAPHIC_DATA] [DEMOGRAPHIC_DATA] [DEMOGRAPHIC_DATA…" at bounding box center [516, 236] width 478 height 263
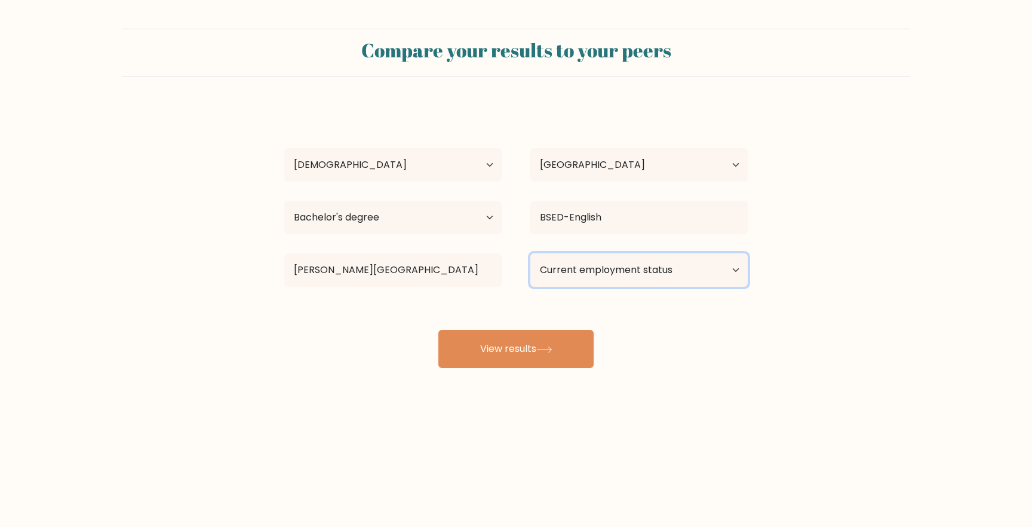
click at [693, 272] on select "Current employment status Employed Student Retired Other / prefer not to answer" at bounding box center [638, 269] width 217 height 33
select select "student"
click at [530, 253] on select "Current employment status Employed Student Retired Other / prefer not to answer" at bounding box center [638, 269] width 217 height 33
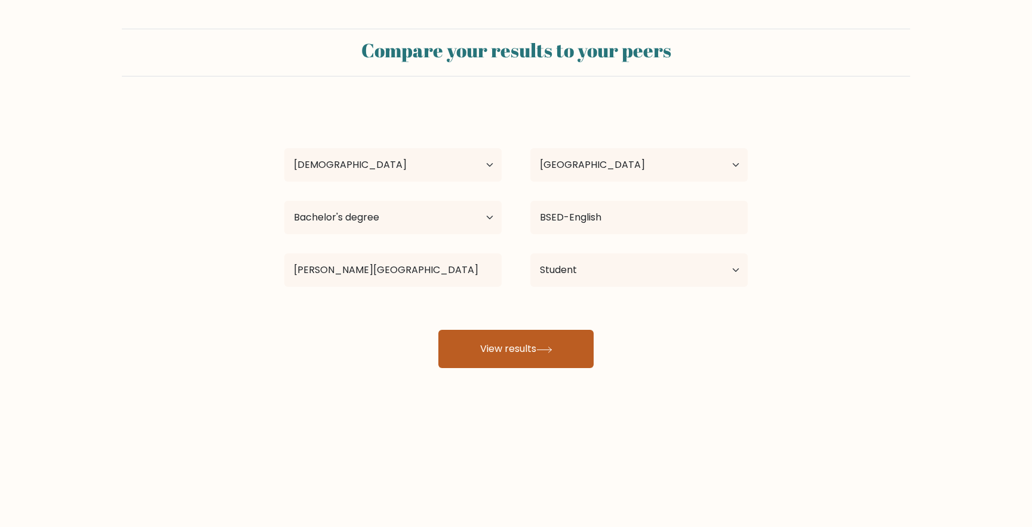
click at [542, 348] on icon at bounding box center [544, 349] width 16 height 7
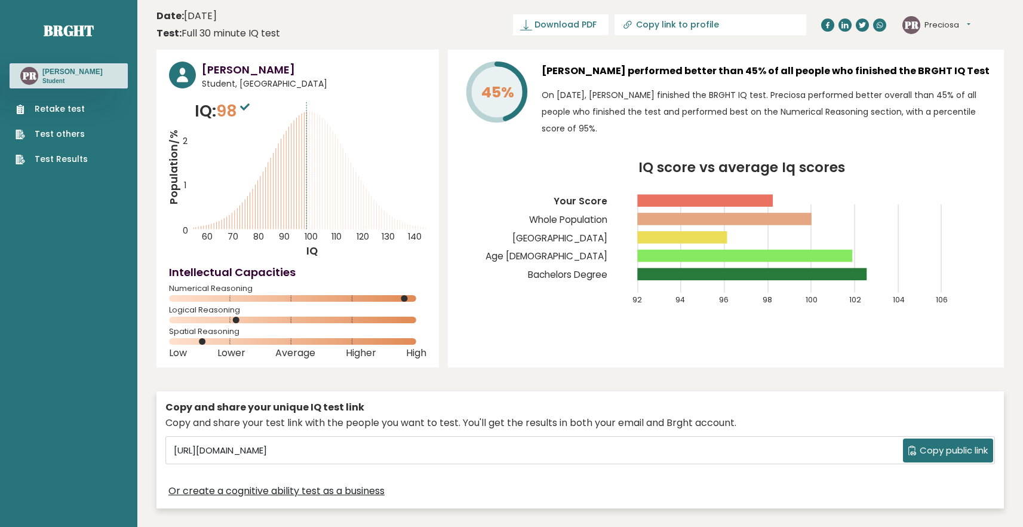
scroll to position [1423, 0]
